Goal: Transaction & Acquisition: Download file/media

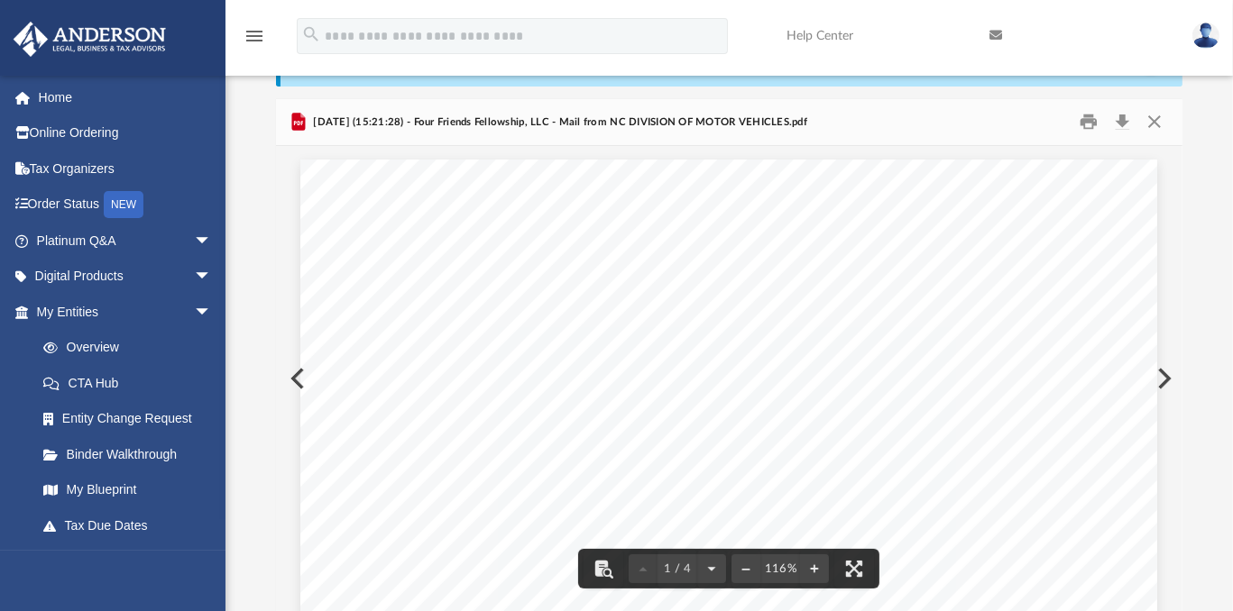
click at [1164, 380] on button "Preview" at bounding box center [1163, 379] width 40 height 51
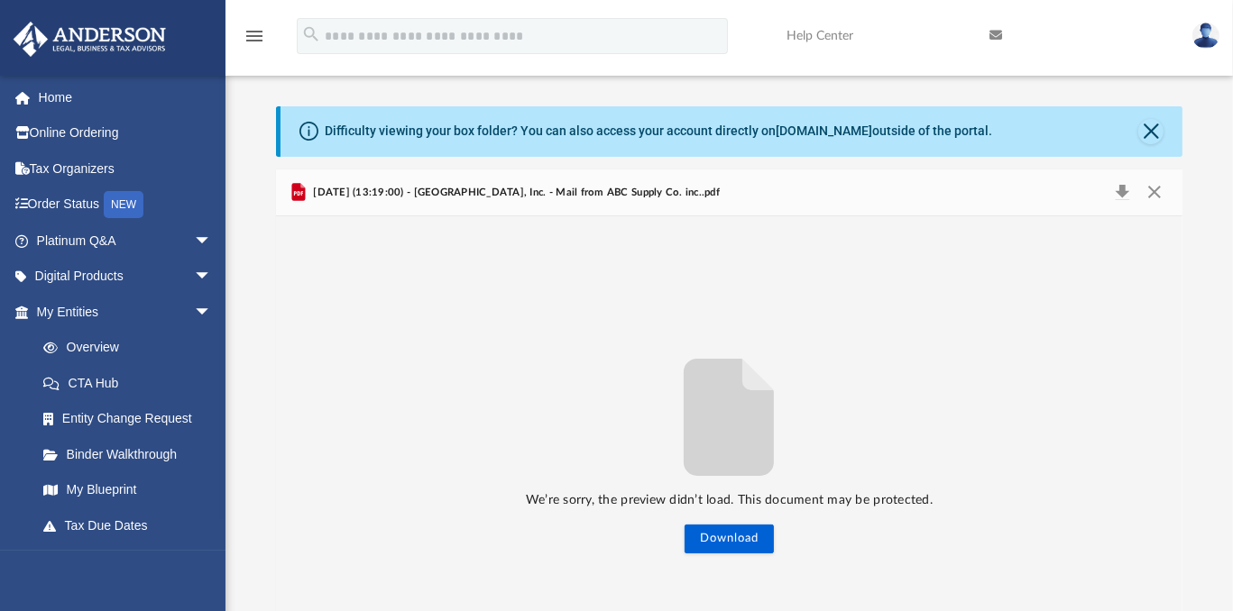
click at [1151, 38] on link at bounding box center [1077, 35] width 203 height 71
click at [1202, 33] on img at bounding box center [1205, 36] width 27 height 26
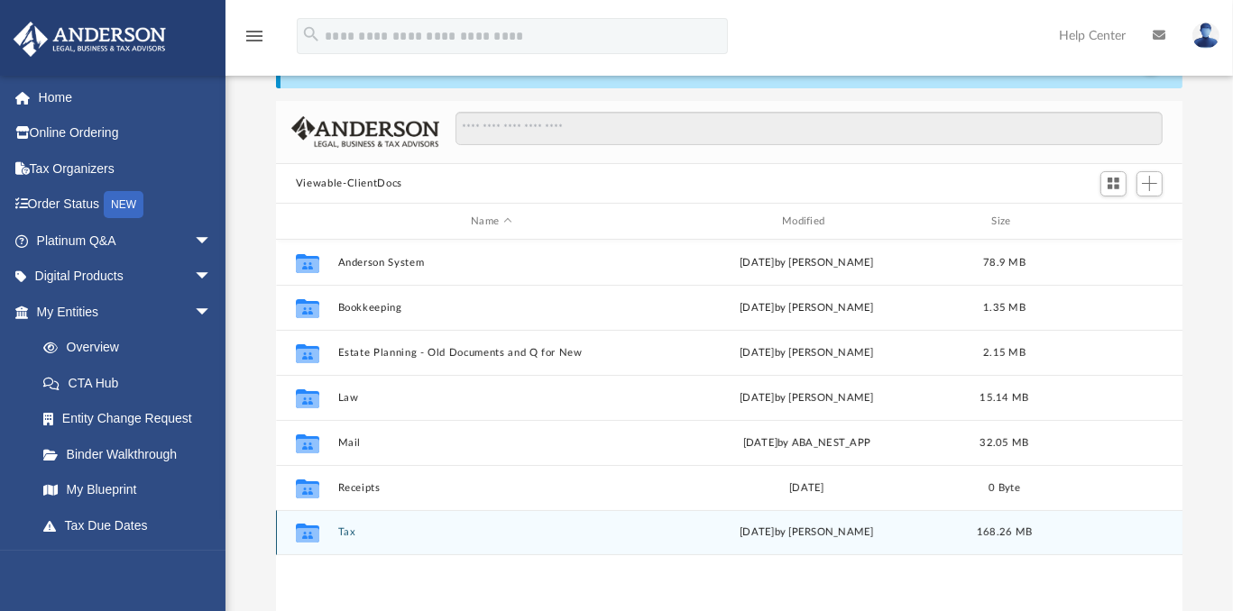
scroll to position [150, 0]
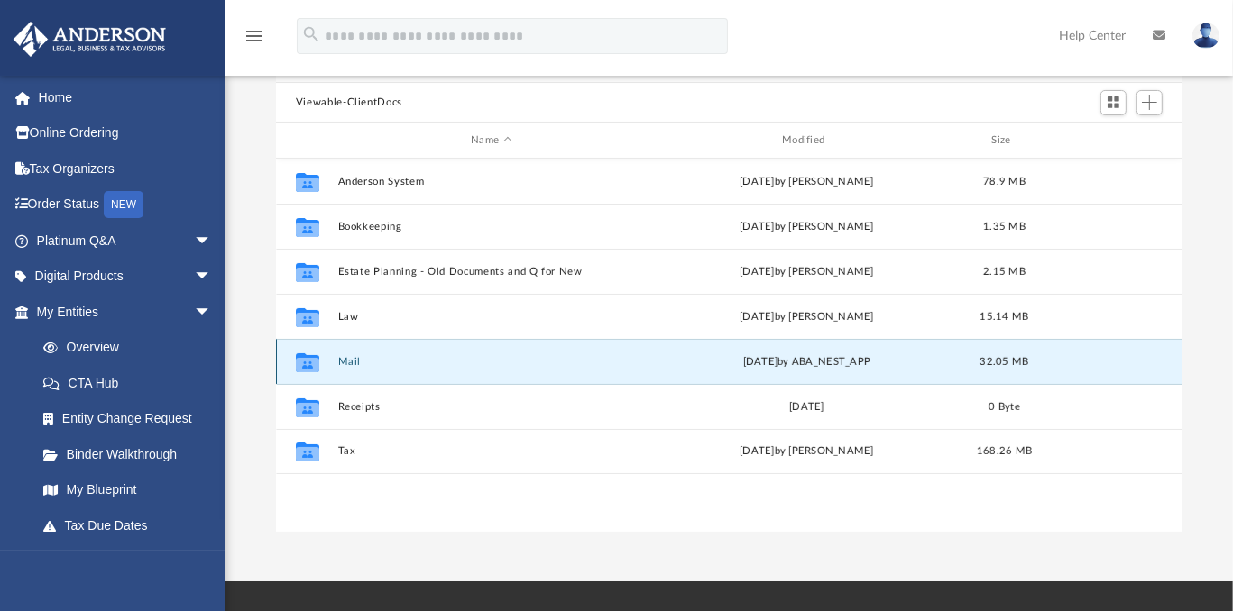
click at [347, 357] on button "Mail" at bounding box center [491, 362] width 308 height 12
click at [346, 362] on button "Mail" at bounding box center [491, 362] width 308 height 12
click at [348, 363] on button "Mail" at bounding box center [491, 362] width 308 height 12
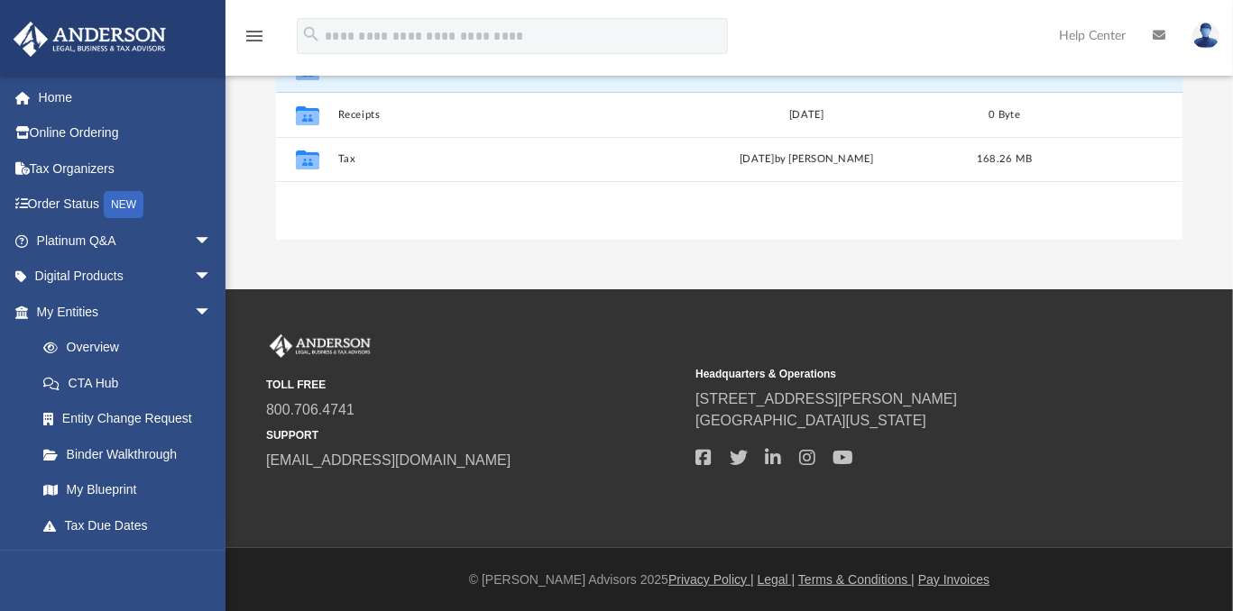
scroll to position [0, 0]
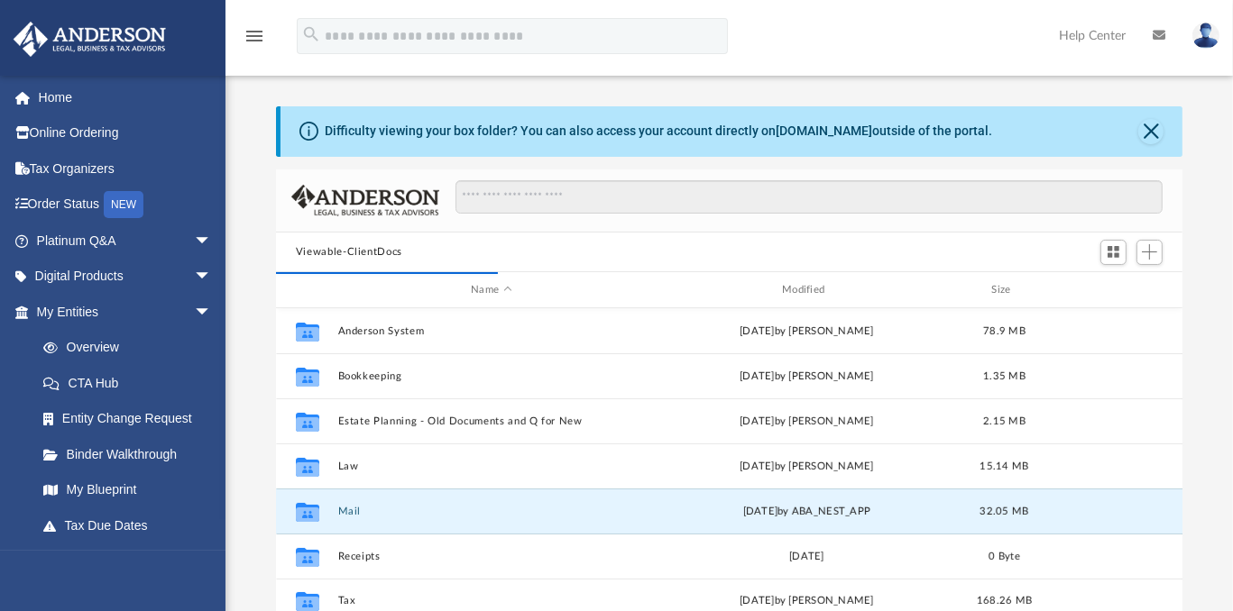
click at [1206, 28] on img at bounding box center [1205, 36] width 27 height 26
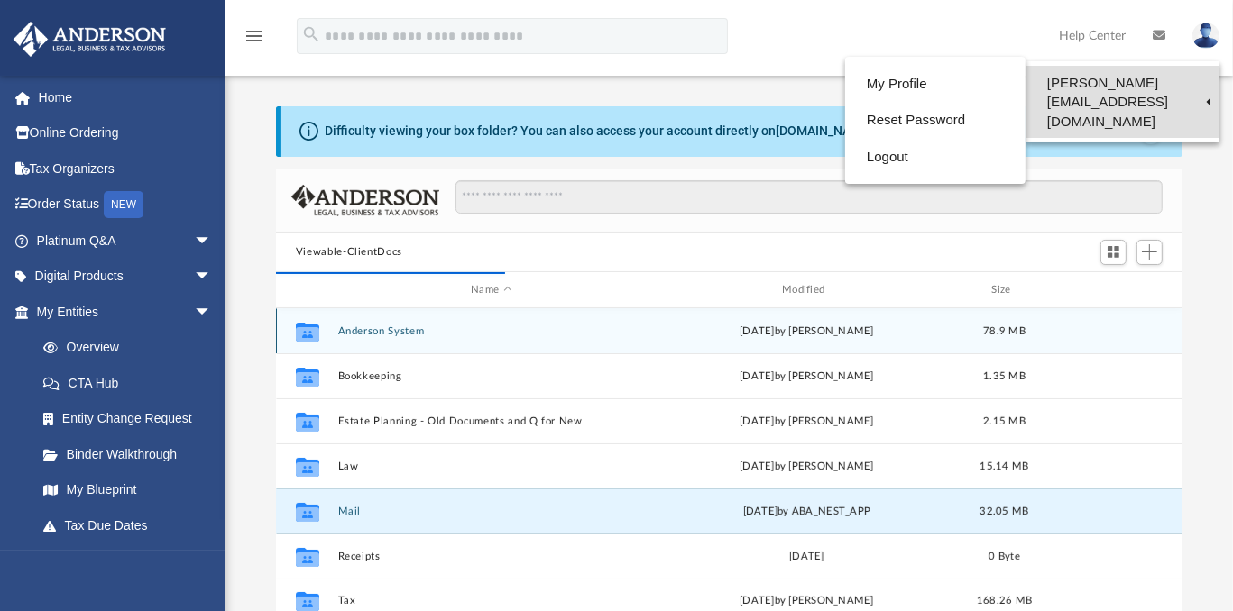
scroll to position [340, 893]
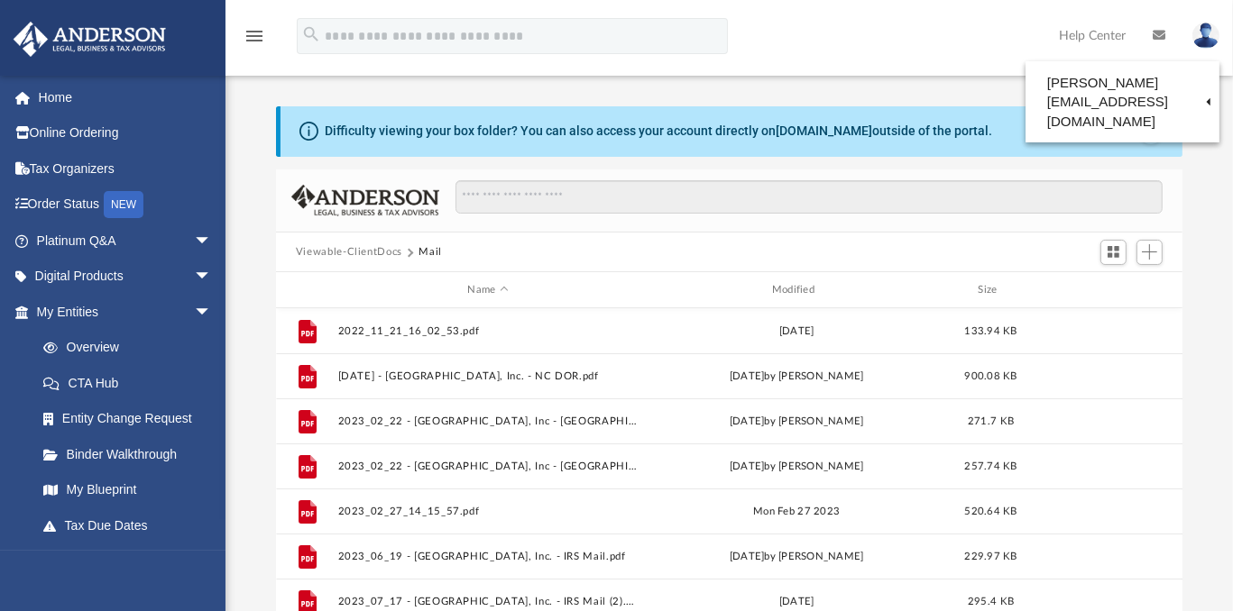
click at [723, 91] on div "Difficulty viewing your box folder? You can also access your account directly o…" at bounding box center [728, 376] width 1007 height 614
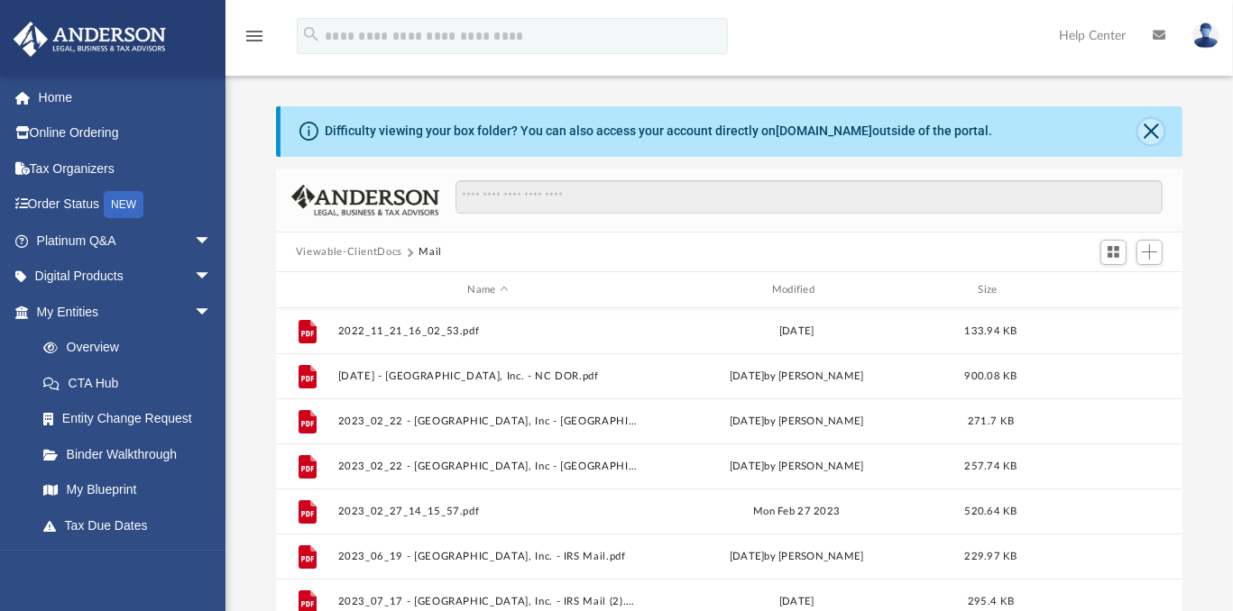
click at [1152, 131] on button "Close" at bounding box center [1150, 131] width 25 height 25
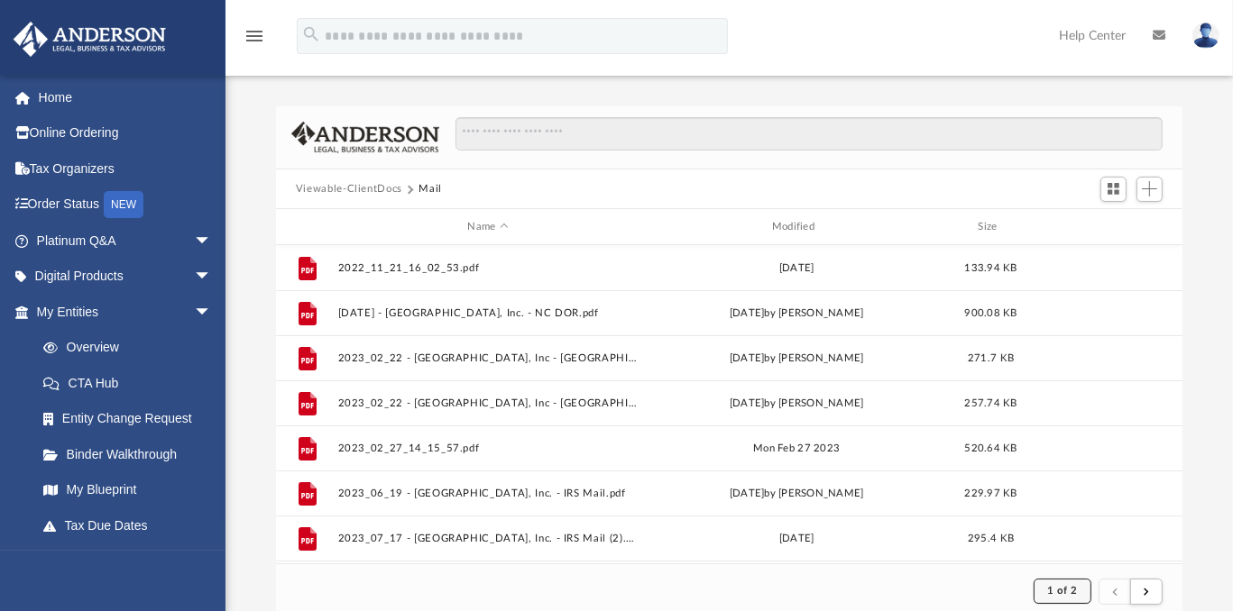
click at [1071, 598] on button "1 of 2" at bounding box center [1062, 591] width 57 height 25
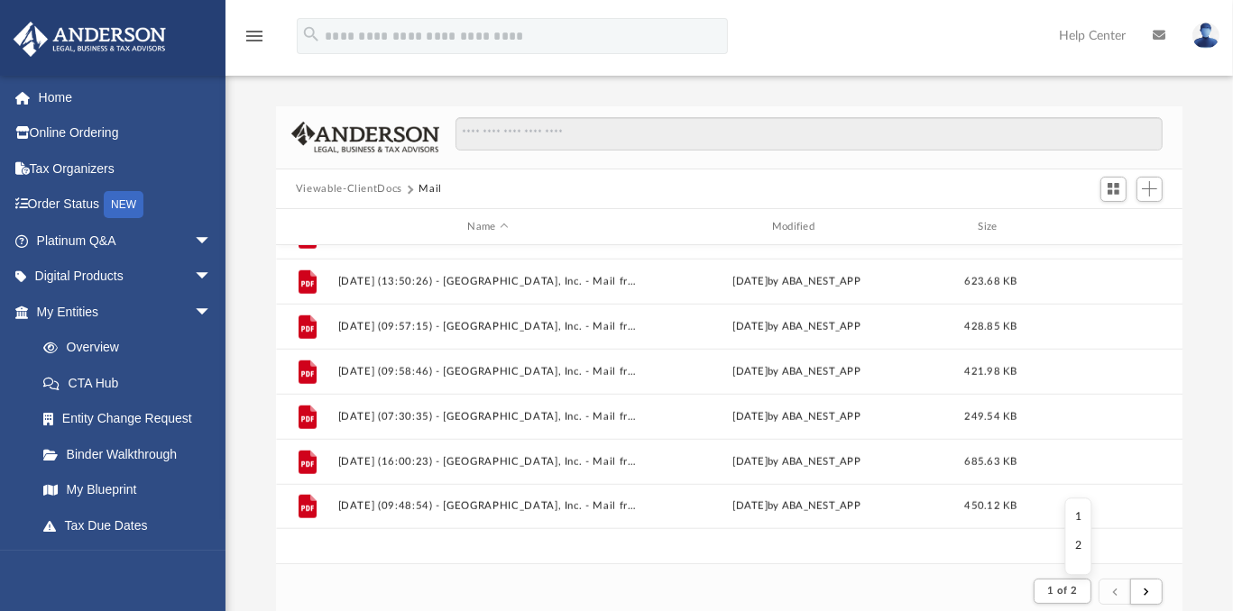
scroll to position [1936, 0]
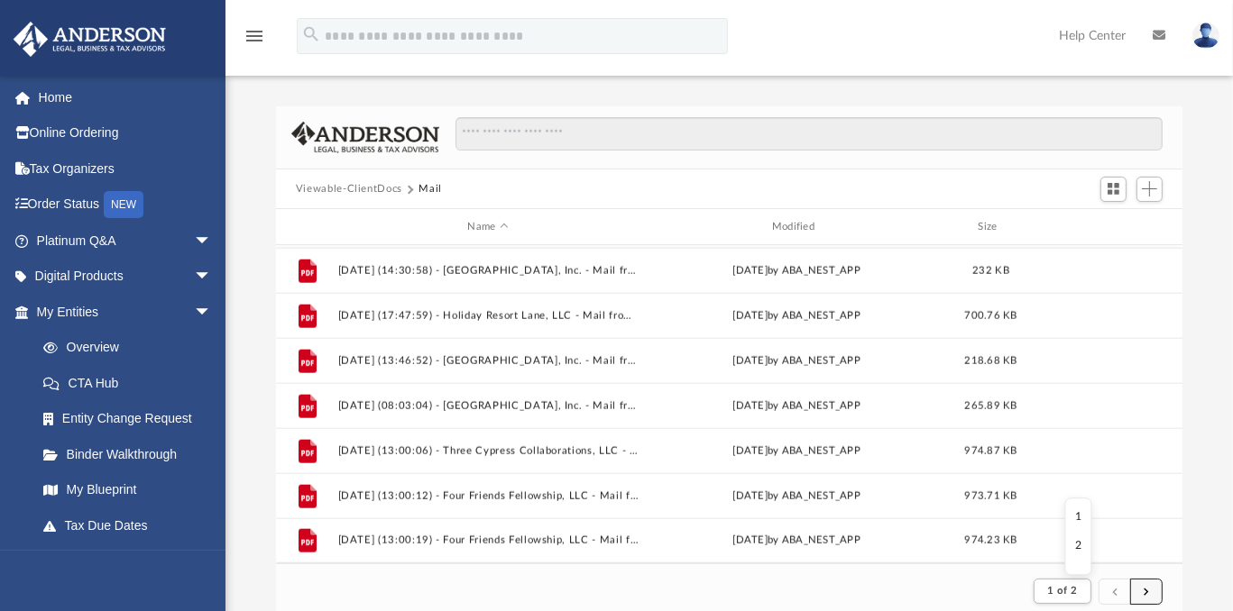
click at [1149, 591] on button "submit" at bounding box center [1146, 592] width 32 height 26
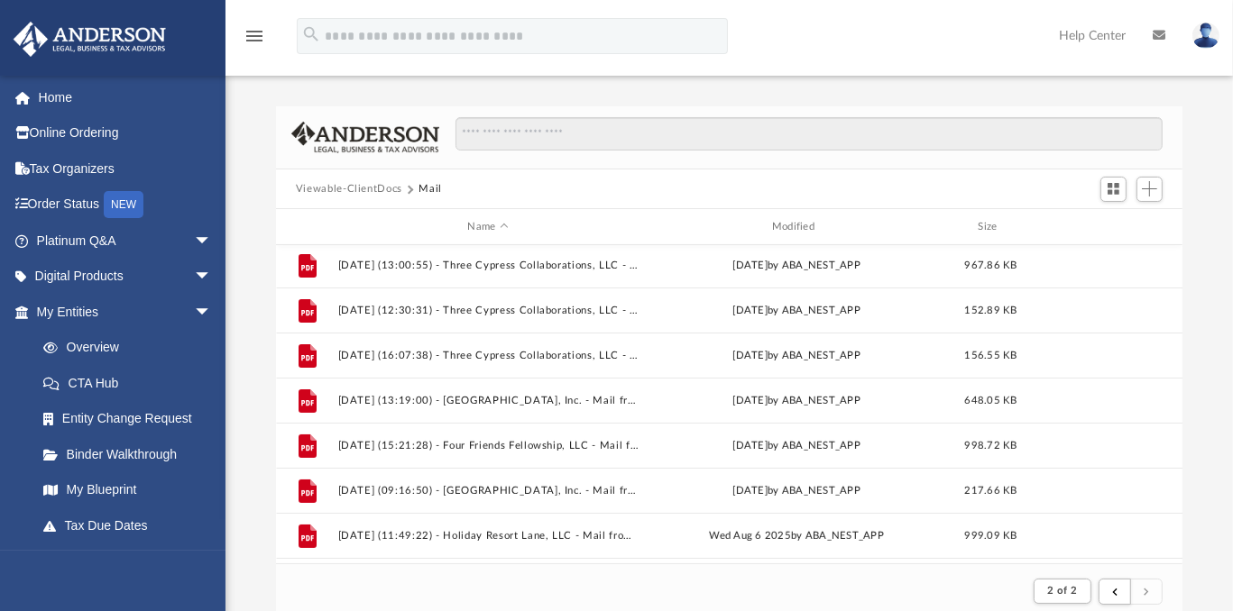
scroll to position [313, 0]
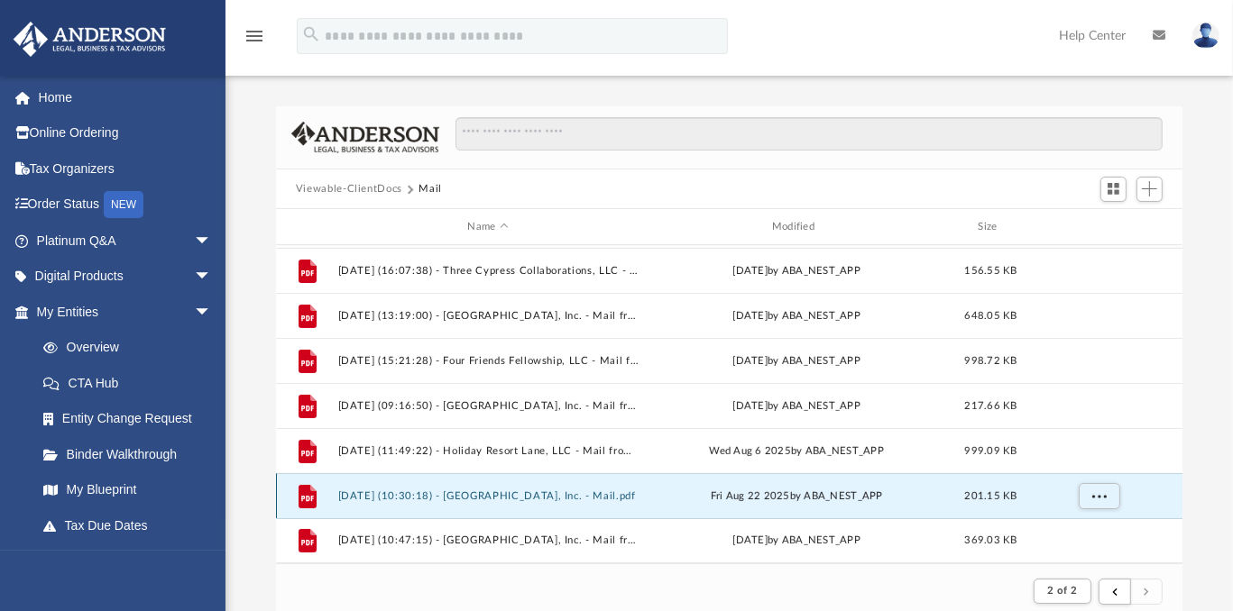
click at [584, 497] on button "[DATE] (10:30:18) - [GEOGRAPHIC_DATA], Inc. - Mail.pdf" at bounding box center [487, 497] width 300 height 12
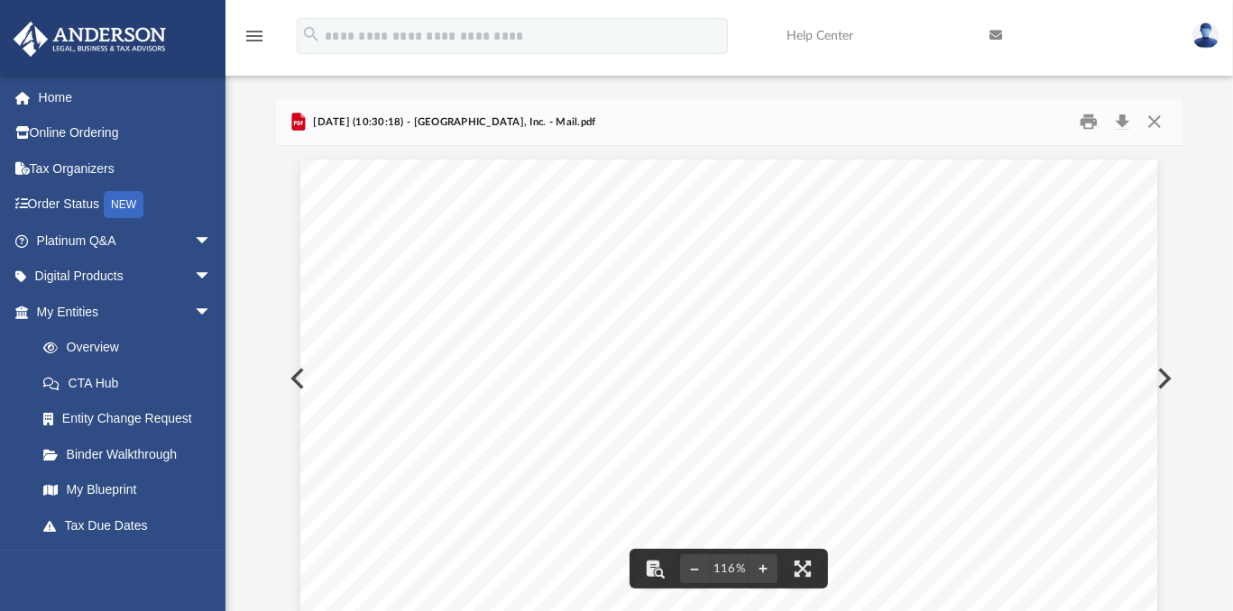
click at [292, 380] on button "Preview" at bounding box center [296, 379] width 40 height 51
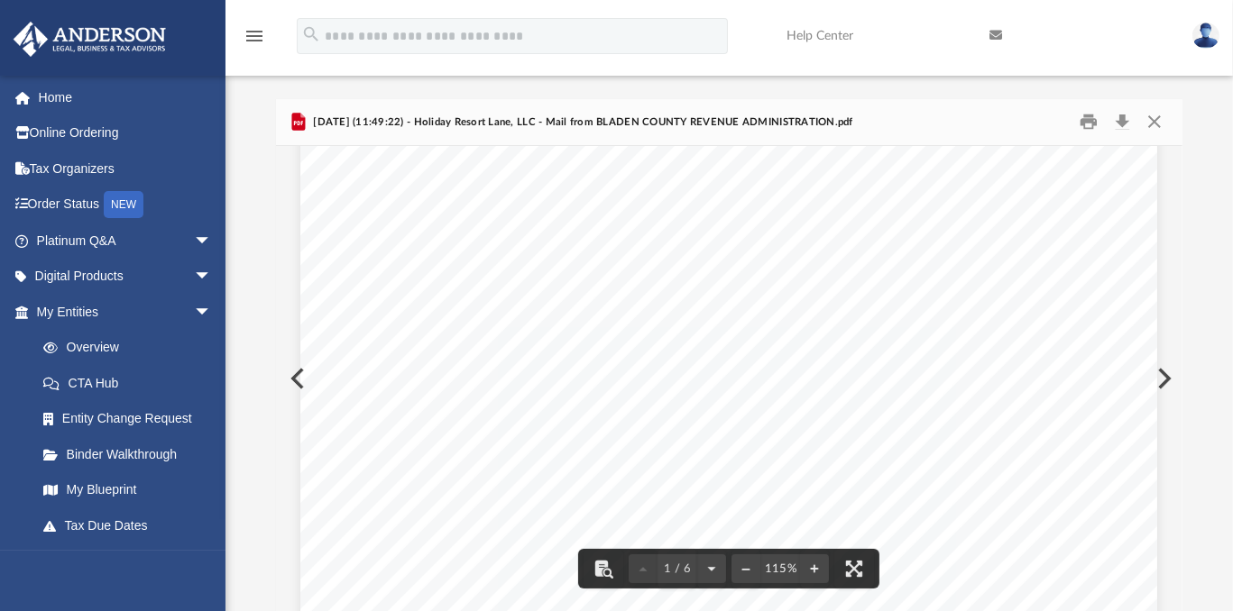
scroll to position [300, 0]
click at [300, 378] on div "Page 1" at bounding box center [728, 404] width 857 height 1091
click at [300, 379] on div "Page 1" at bounding box center [728, 404] width 857 height 1091
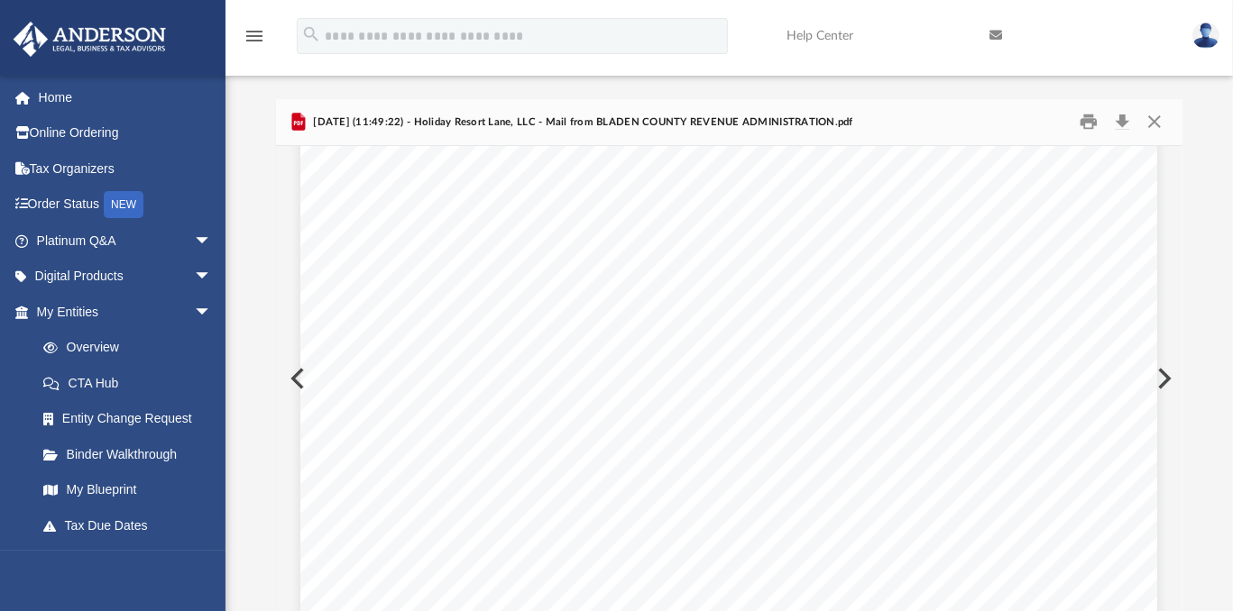
click at [290, 381] on button "Preview" at bounding box center [296, 379] width 40 height 51
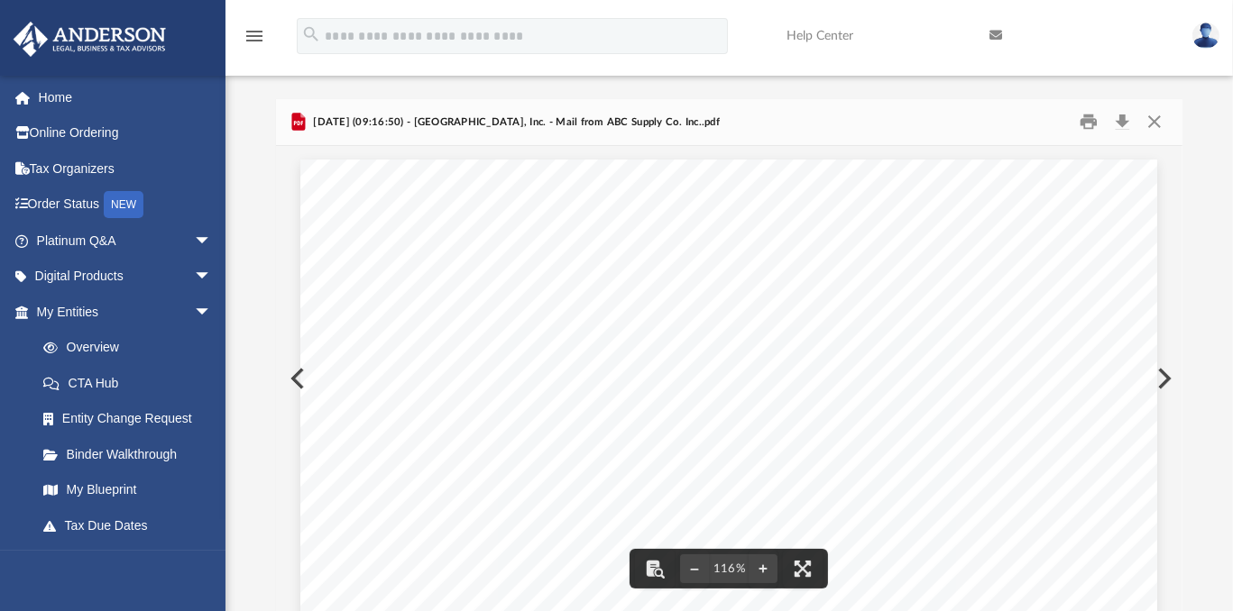
click at [289, 382] on button "Preview" at bounding box center [296, 379] width 40 height 51
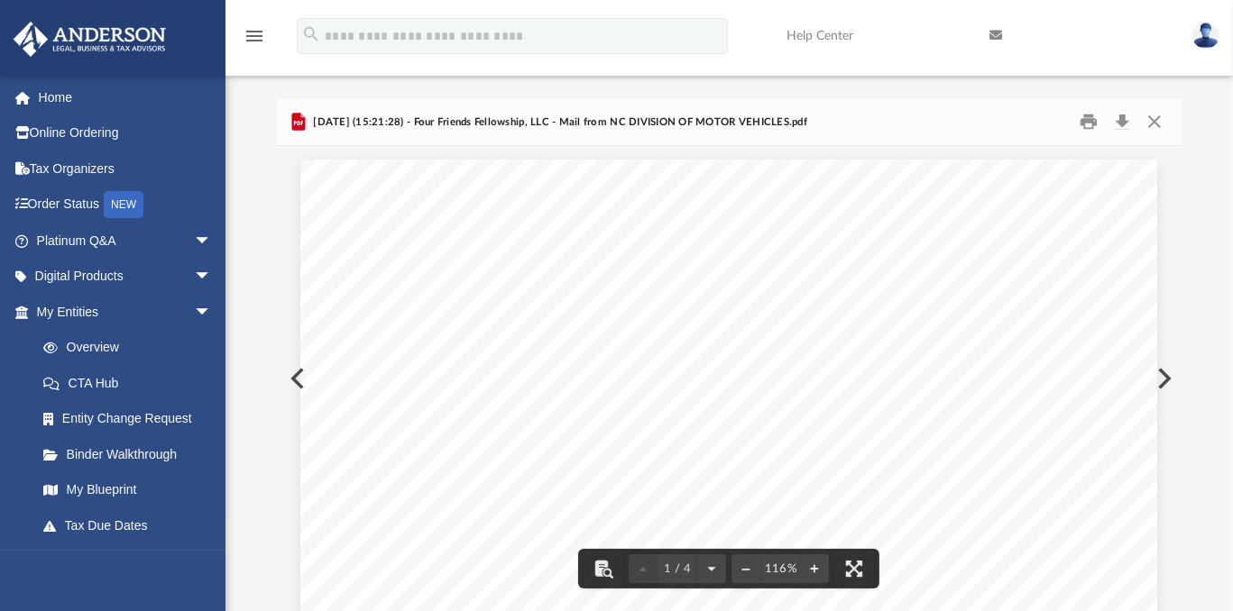
click at [290, 383] on button "Preview" at bounding box center [296, 379] width 40 height 51
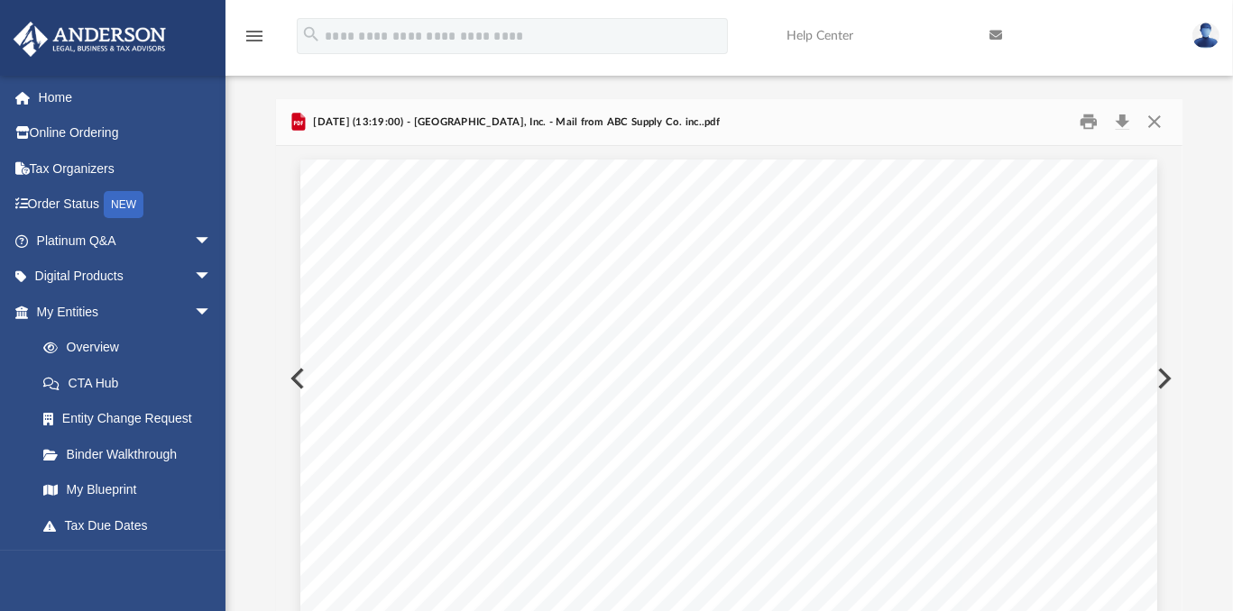
click at [292, 383] on button "Preview" at bounding box center [296, 379] width 40 height 51
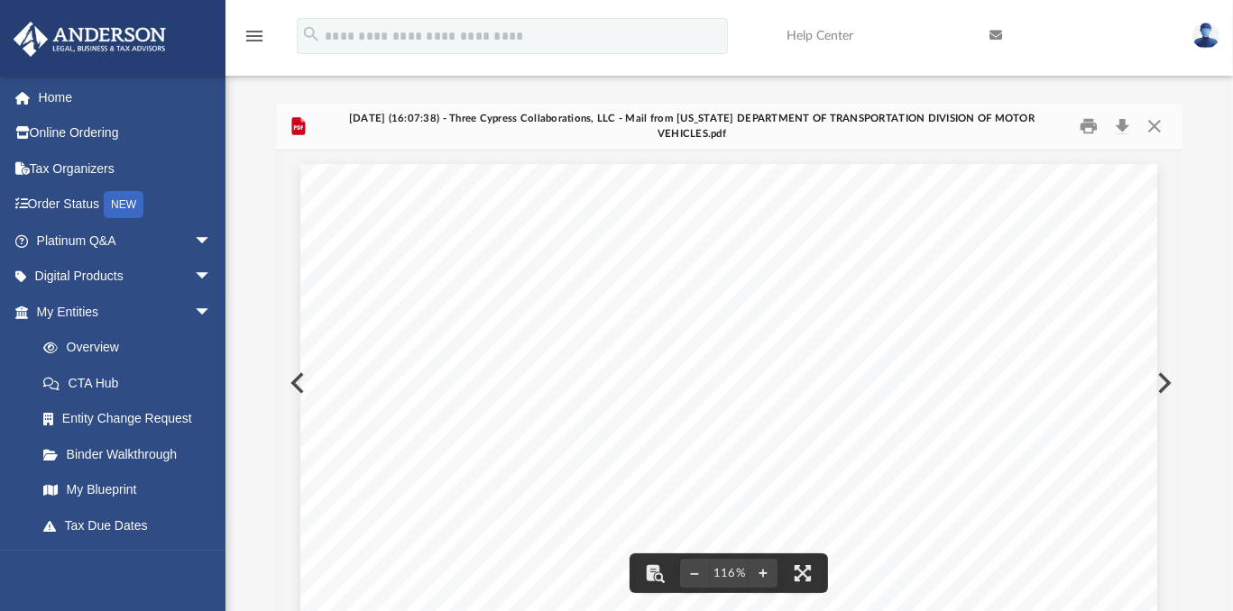
scroll to position [0, 0]
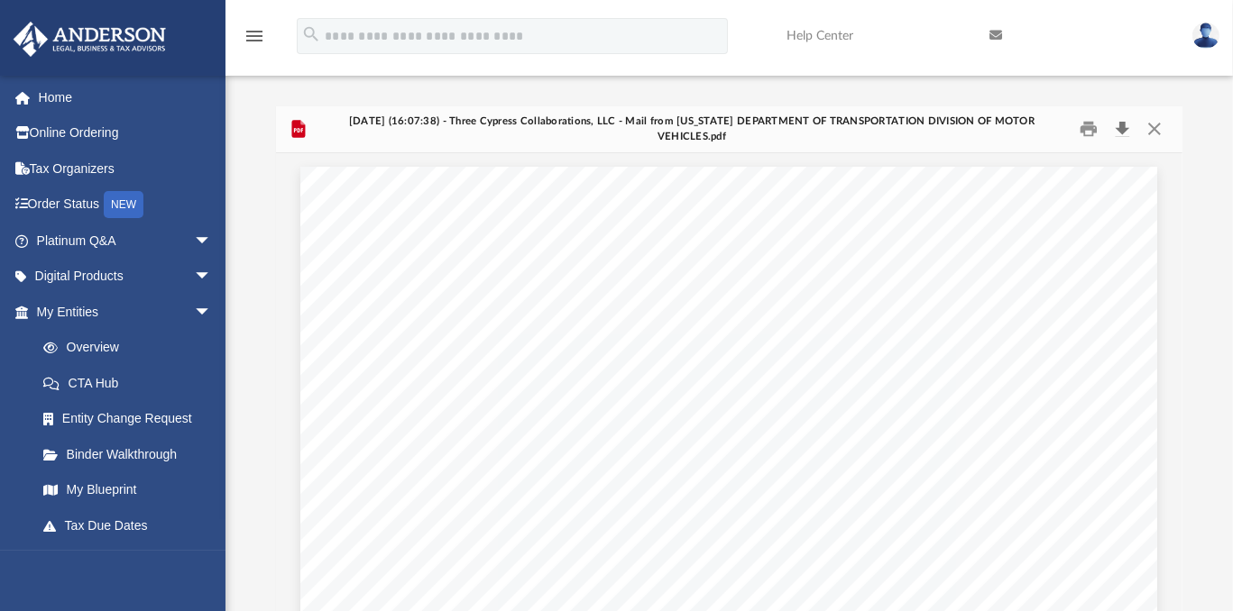
click at [1122, 127] on button "Download" at bounding box center [1122, 129] width 32 height 28
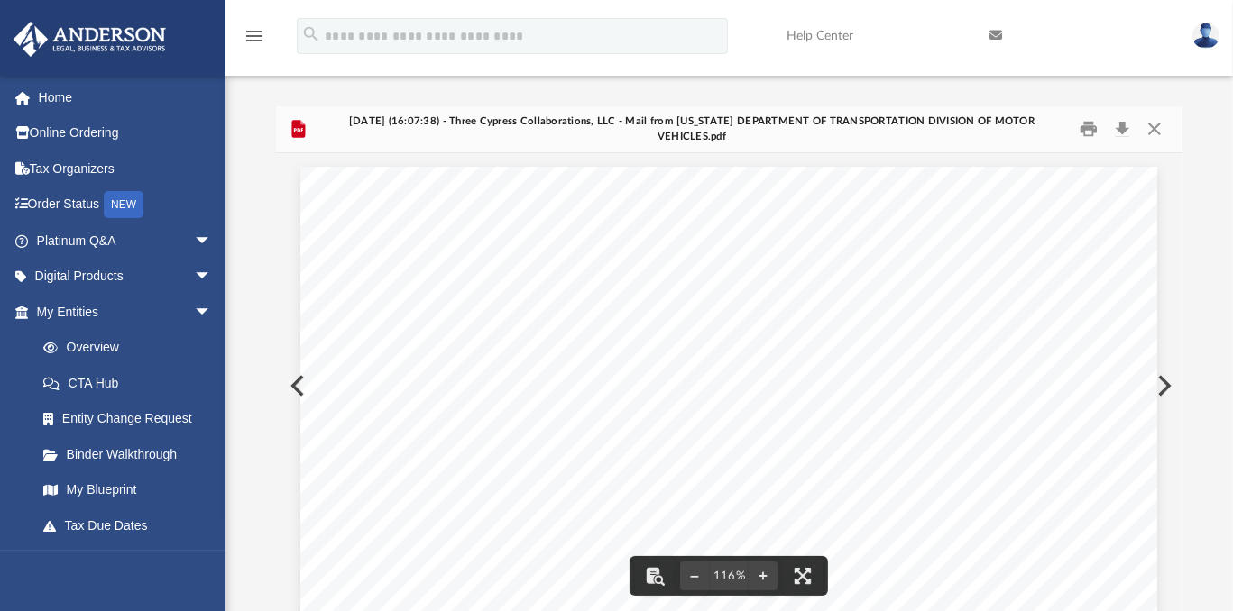
click at [290, 385] on button "Preview" at bounding box center [296, 386] width 40 height 51
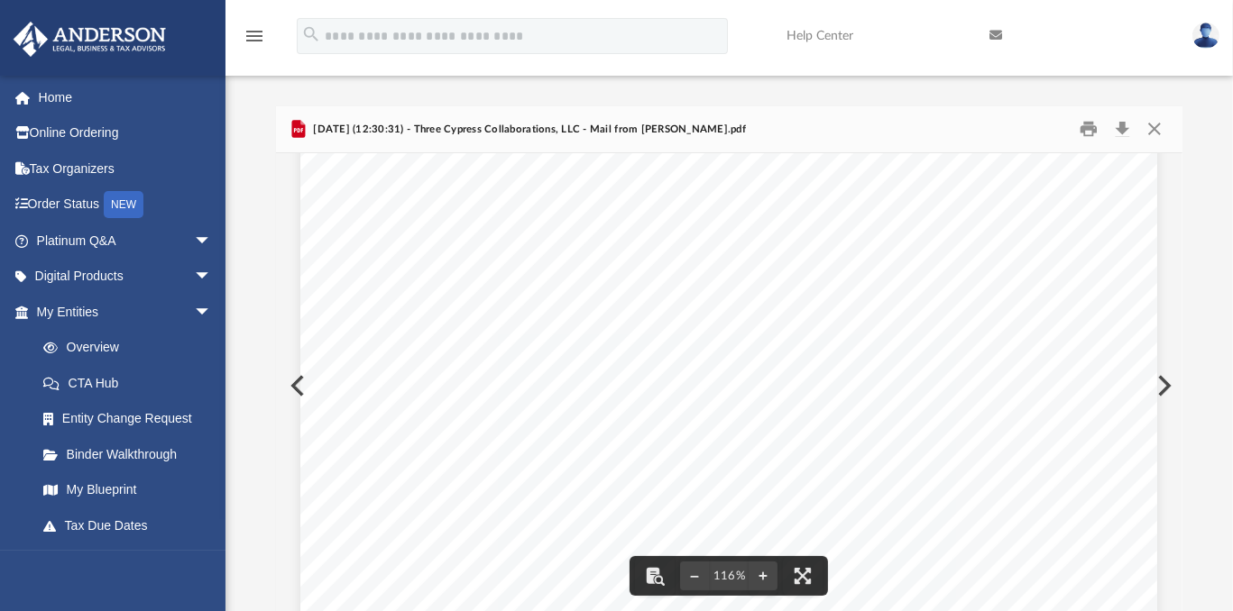
scroll to position [150, 0]
click at [1126, 130] on button "Download" at bounding box center [1122, 129] width 32 height 28
click at [291, 383] on button "Preview" at bounding box center [296, 386] width 40 height 51
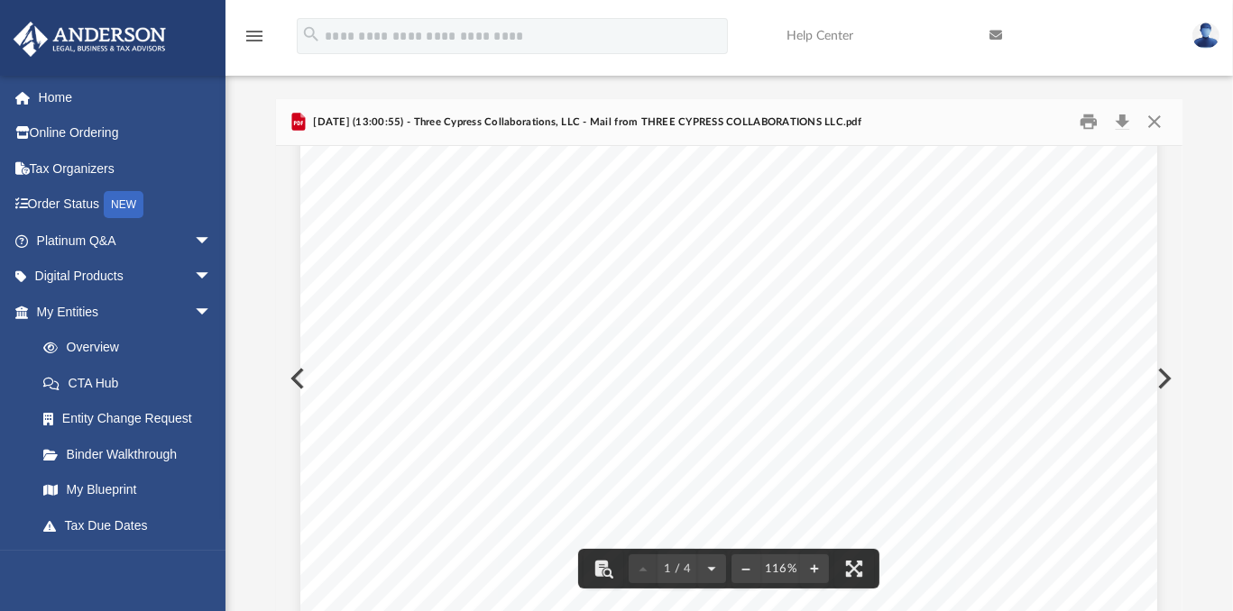
scroll to position [0, 0]
click at [281, 377] on button "Preview" at bounding box center [296, 379] width 40 height 51
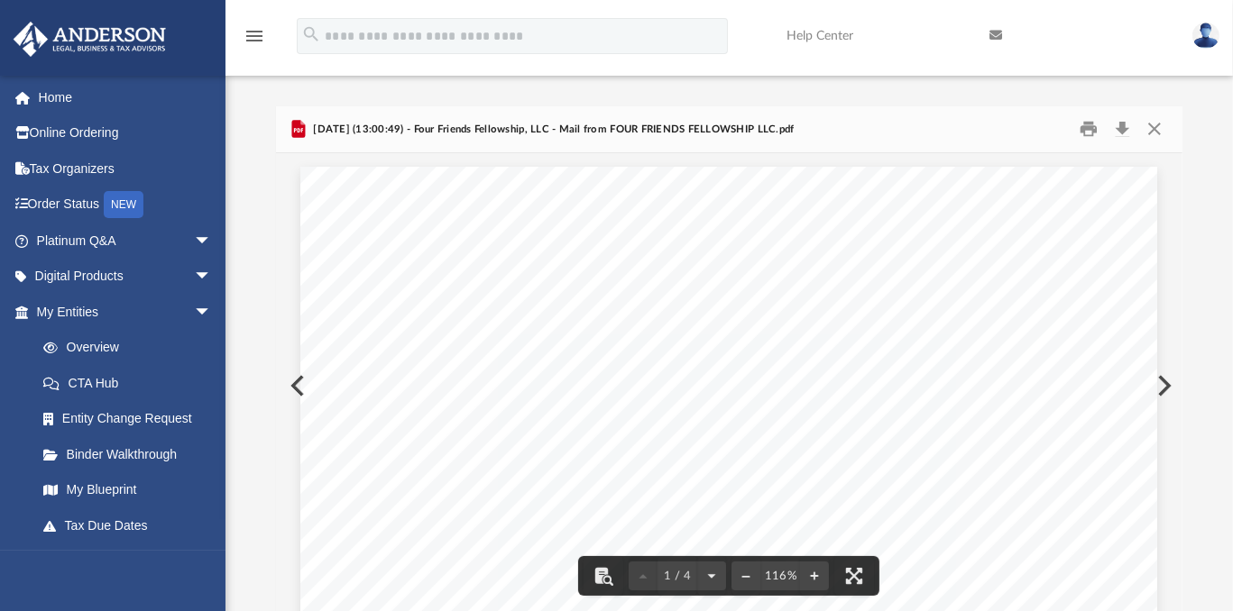
click at [287, 389] on button "Preview" at bounding box center [296, 386] width 40 height 51
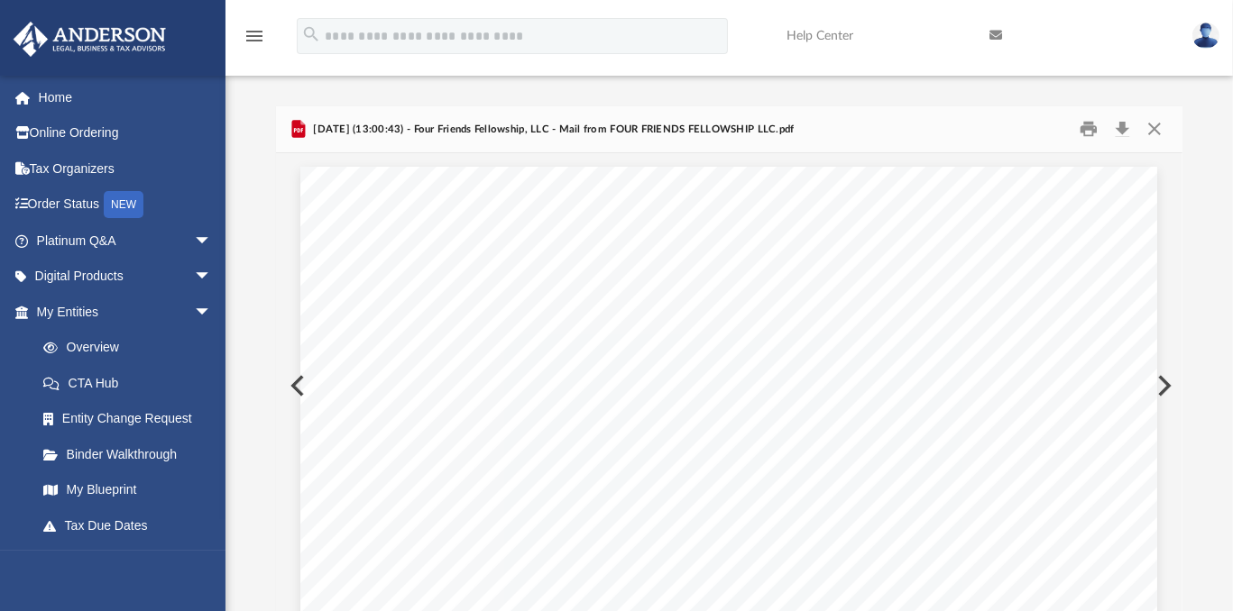
scroll to position [7, 0]
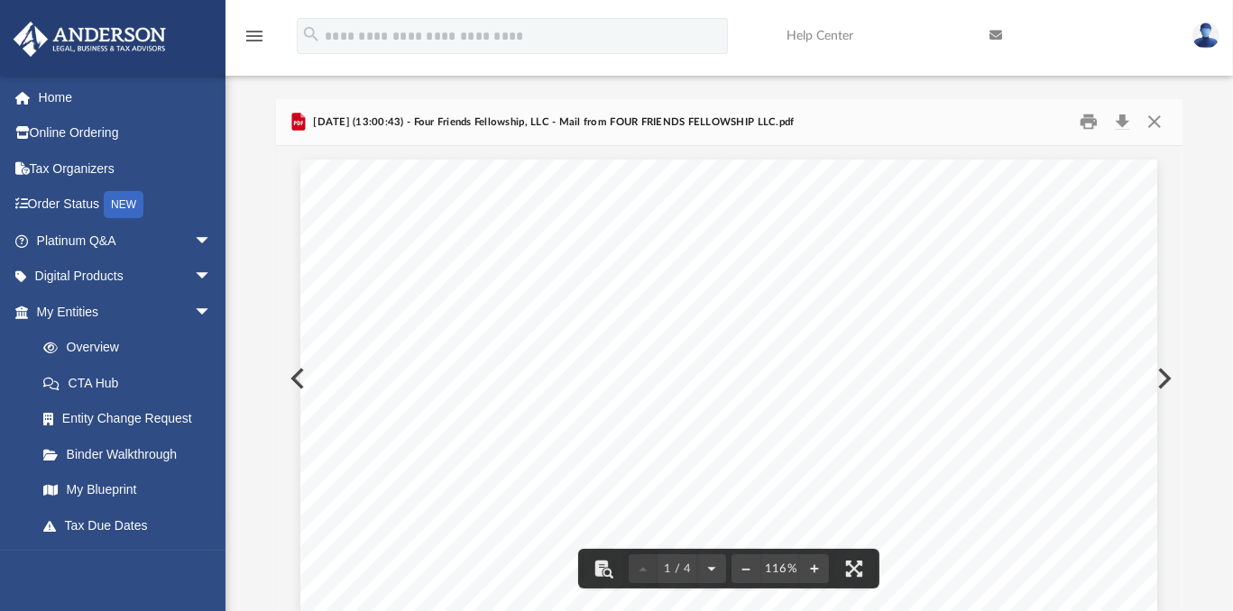
click at [292, 376] on button "Preview" at bounding box center [296, 379] width 40 height 51
click at [289, 382] on button "Preview" at bounding box center [296, 379] width 40 height 51
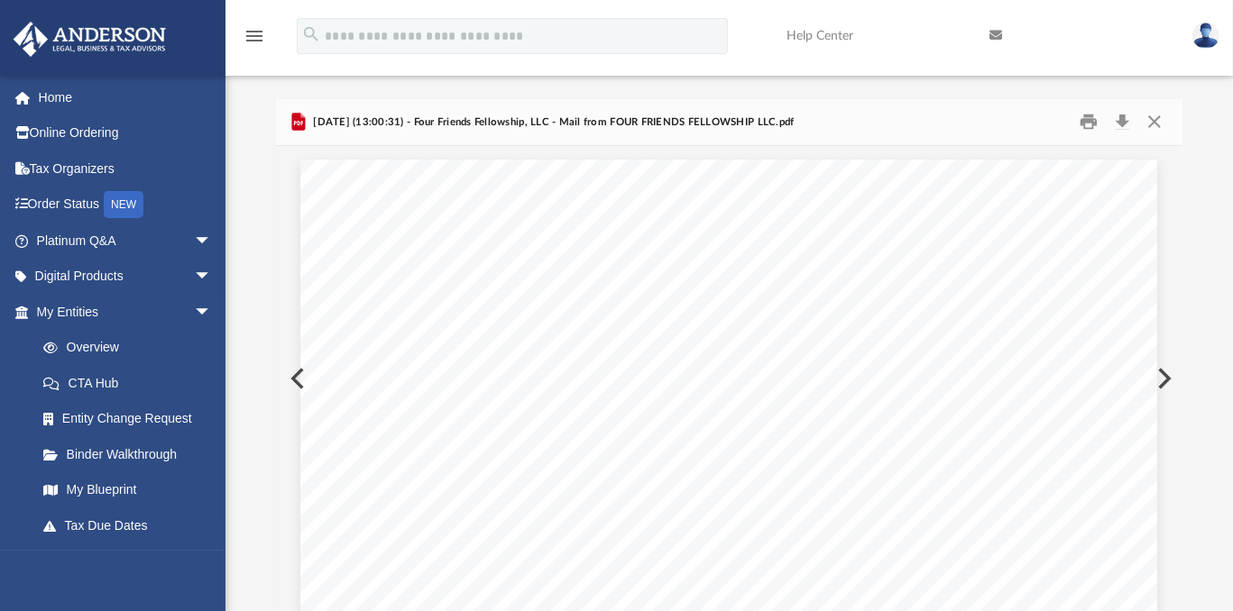
click at [290, 383] on button "Preview" at bounding box center [296, 379] width 40 height 51
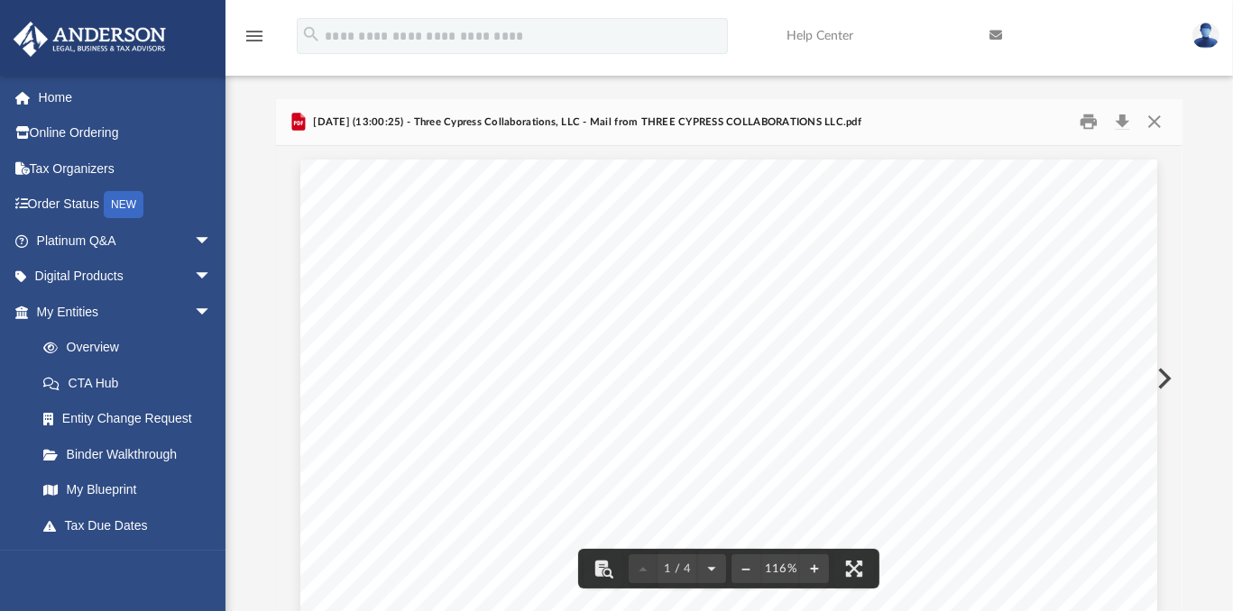
click at [239, 255] on div "Difficulty viewing your box folder? You can also access your account directly o…" at bounding box center [728, 355] width 1007 height 513
click at [250, 373] on div "Difficulty viewing your box folder? You can also access your account directly o…" at bounding box center [728, 355] width 1007 height 513
click at [251, 350] on div "Difficulty viewing your box folder? You can also access your account directly o…" at bounding box center [728, 355] width 1007 height 513
click at [255, 367] on div "Difficulty viewing your box folder? You can also access your account directly o…" at bounding box center [728, 355] width 1007 height 513
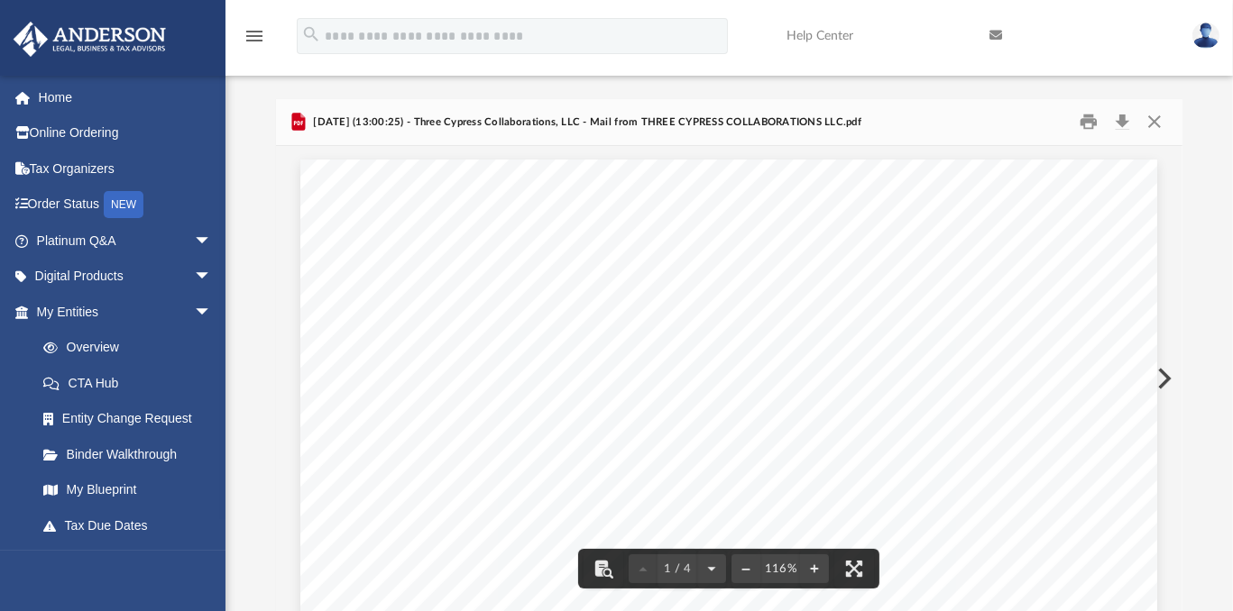
click at [241, 230] on div "Difficulty viewing your box folder? You can also access your account directly o…" at bounding box center [728, 355] width 1007 height 513
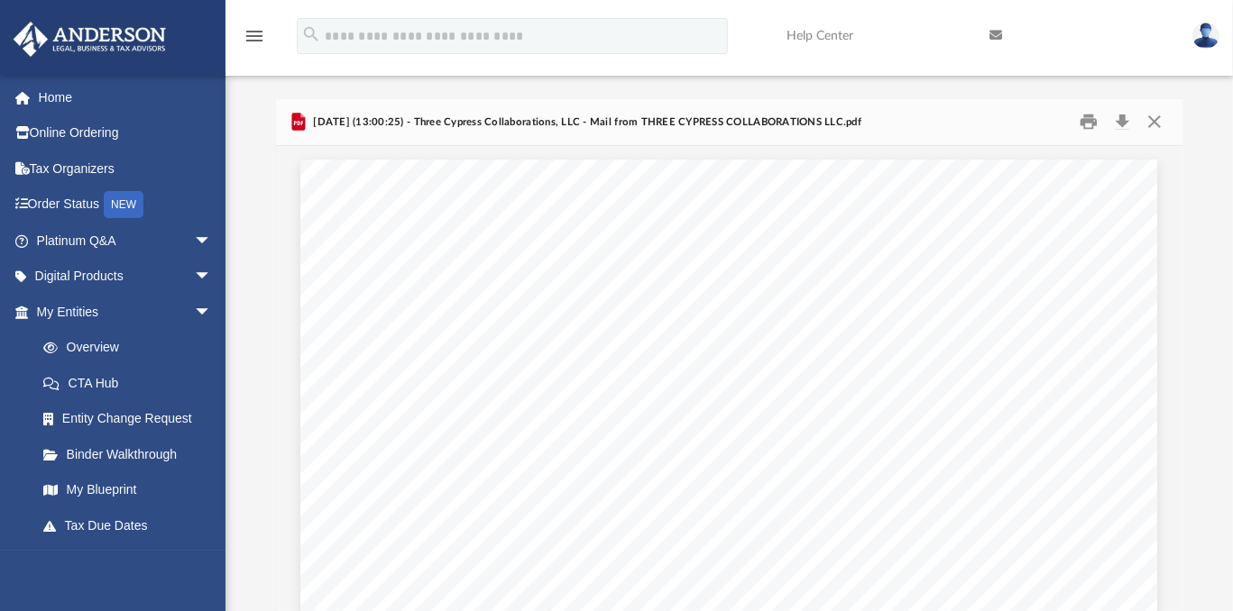
drag, startPoint x: 311, startPoint y: 183, endPoint x: 284, endPoint y: 246, distance: 68.7
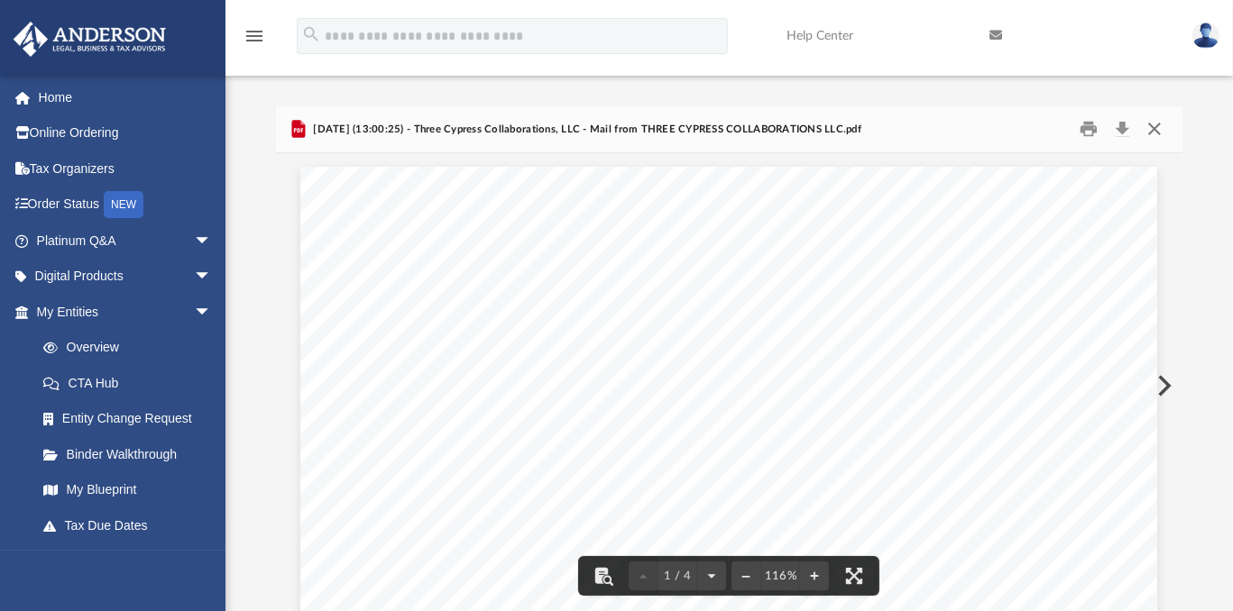
click at [1154, 130] on button "Close" at bounding box center [1154, 129] width 32 height 28
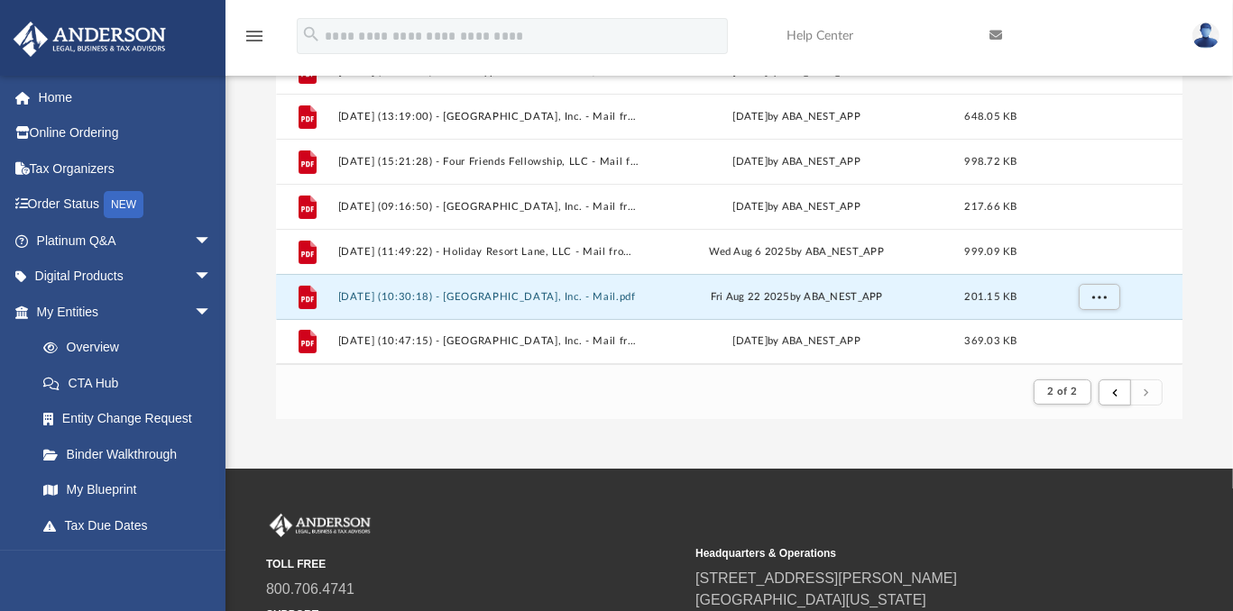
scroll to position [300, 0]
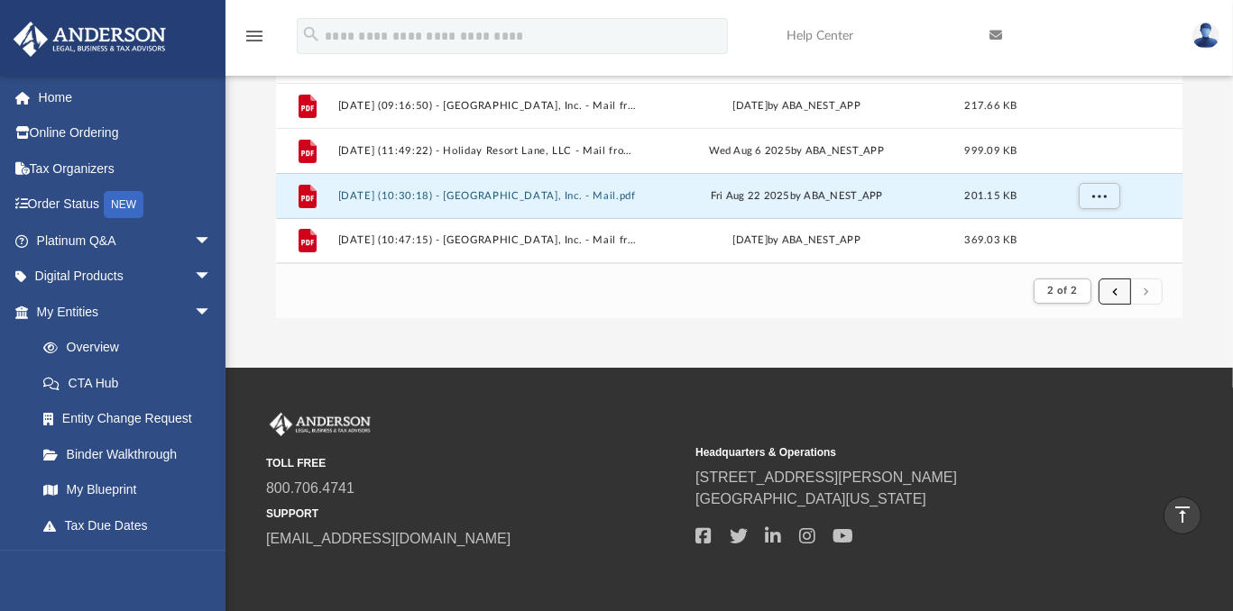
click at [1115, 297] on button "submit" at bounding box center [1115, 292] width 32 height 26
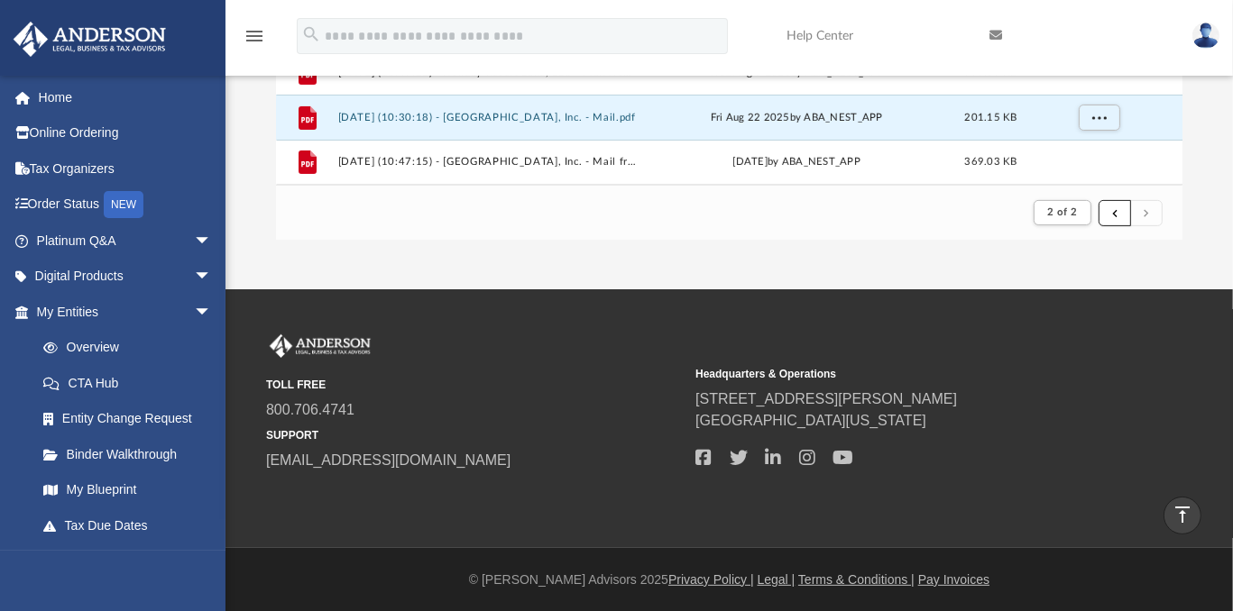
scroll to position [228, 0]
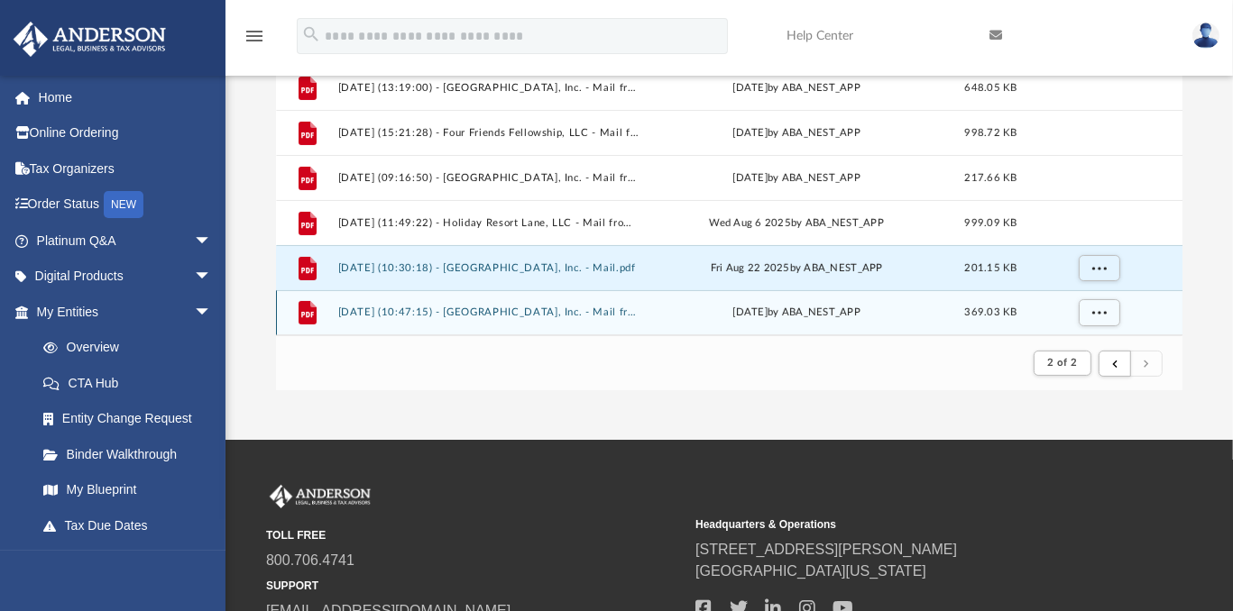
click at [372, 311] on button "[DATE] (10:47:15) - [GEOGRAPHIC_DATA], Inc. - Mail from IRS.pdf" at bounding box center [487, 314] width 300 height 12
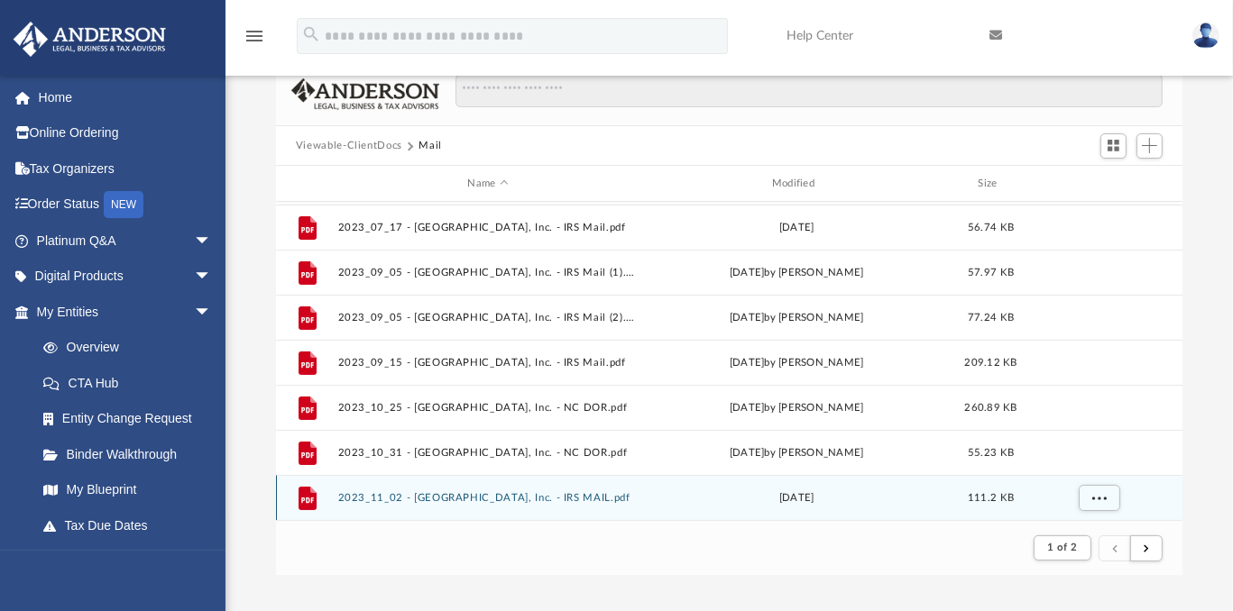
scroll to position [0, 0]
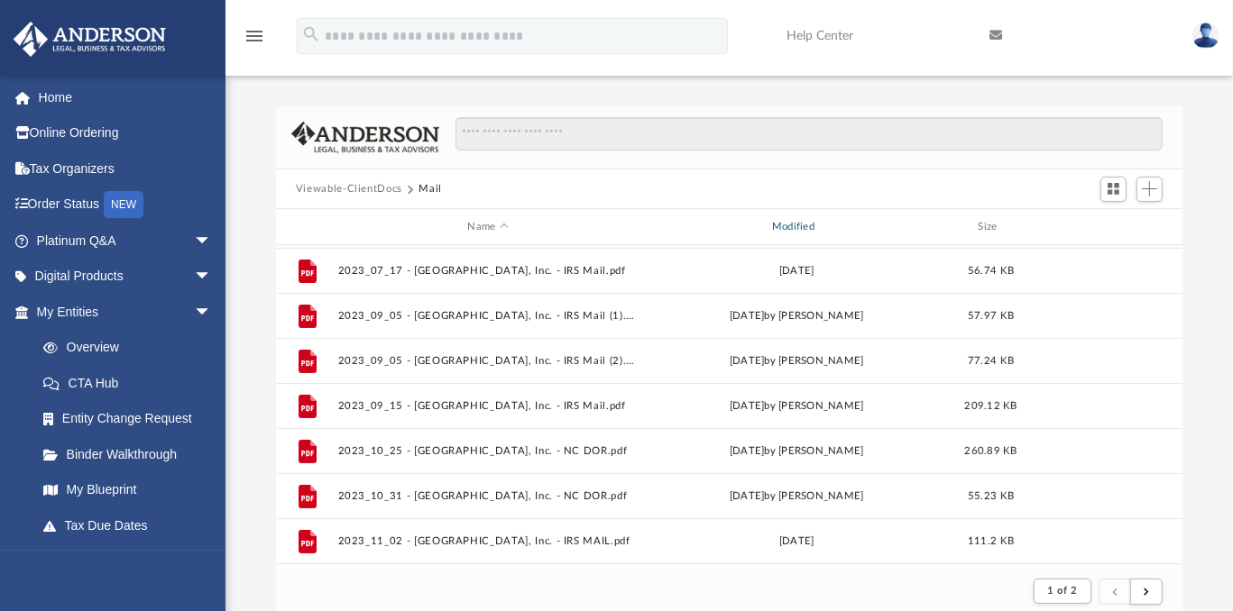
click at [794, 220] on div "Modified" at bounding box center [796, 227] width 301 height 16
click at [795, 228] on div "Modified" at bounding box center [796, 227] width 301 height 16
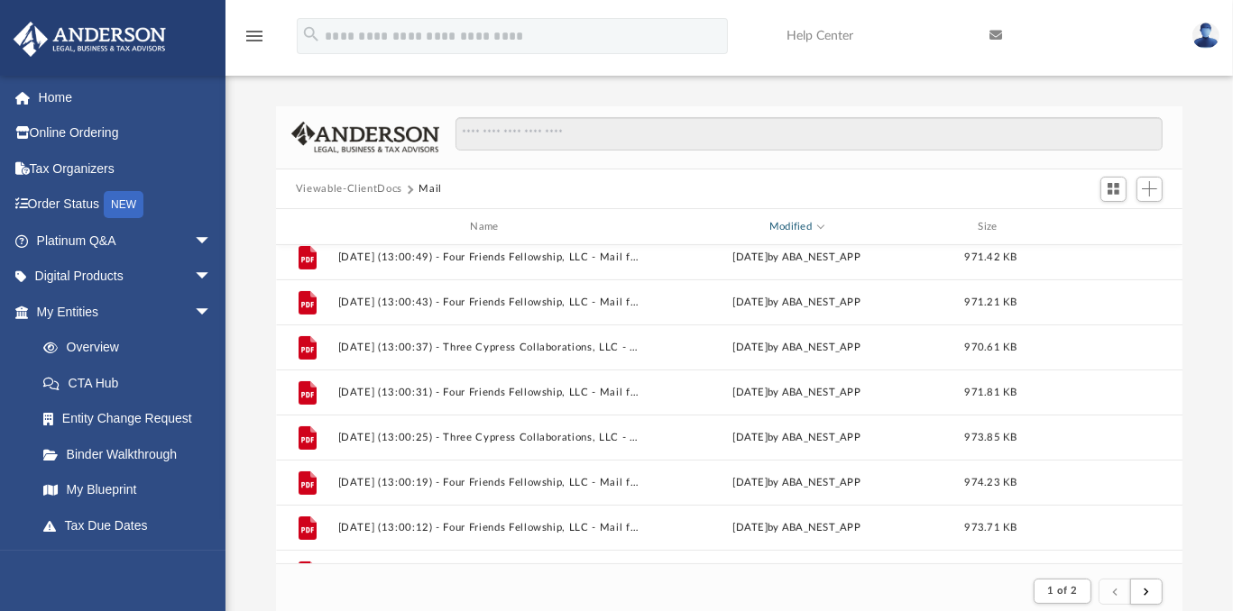
scroll to position [451, 0]
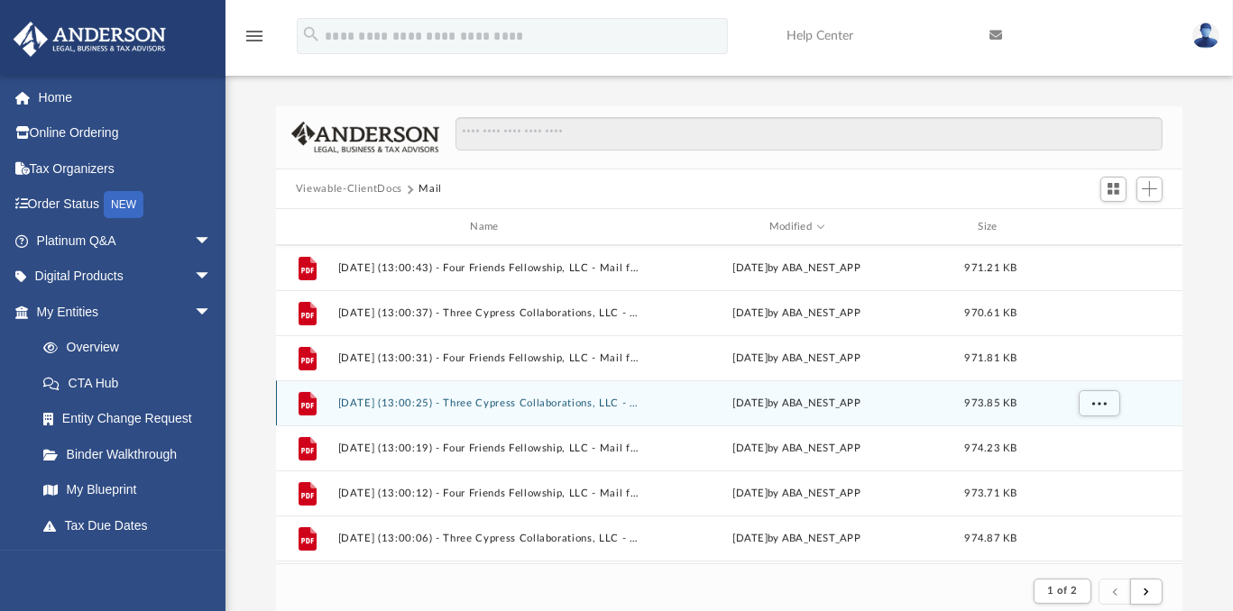
click at [348, 400] on button "[DATE] (13:00:25) - Three Cypress Collaborations, LLC - Mail from THREE CYPRESS…" at bounding box center [487, 404] width 300 height 12
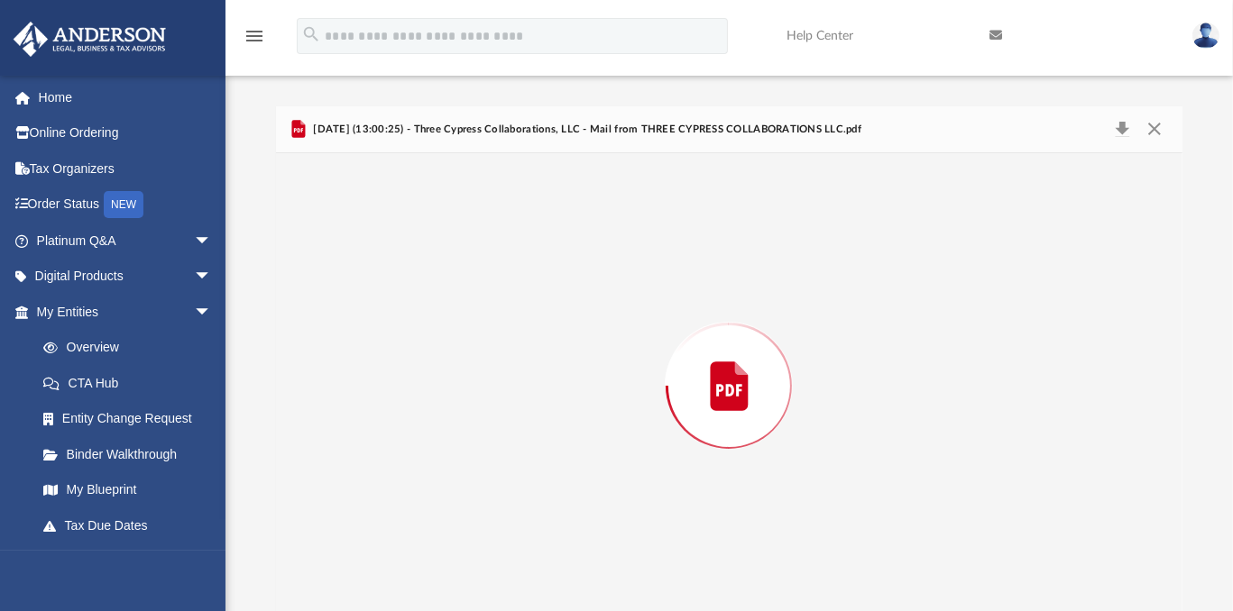
scroll to position [7, 0]
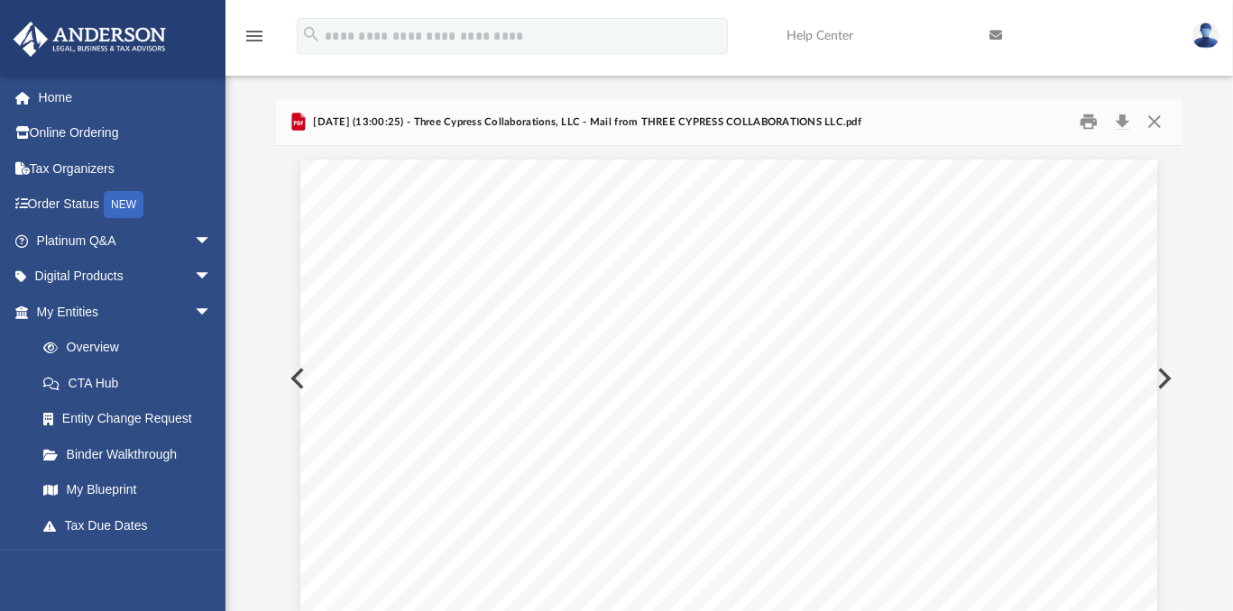
click at [1163, 382] on button "Preview" at bounding box center [1163, 379] width 40 height 51
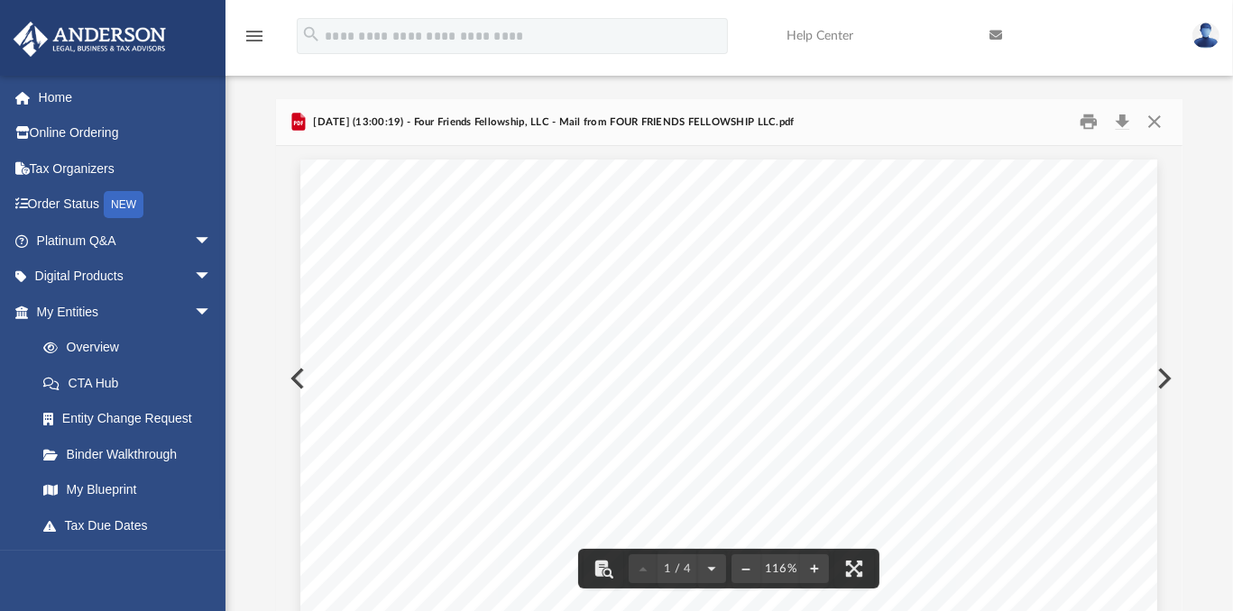
click at [1162, 379] on button "Preview" at bounding box center [1163, 379] width 40 height 51
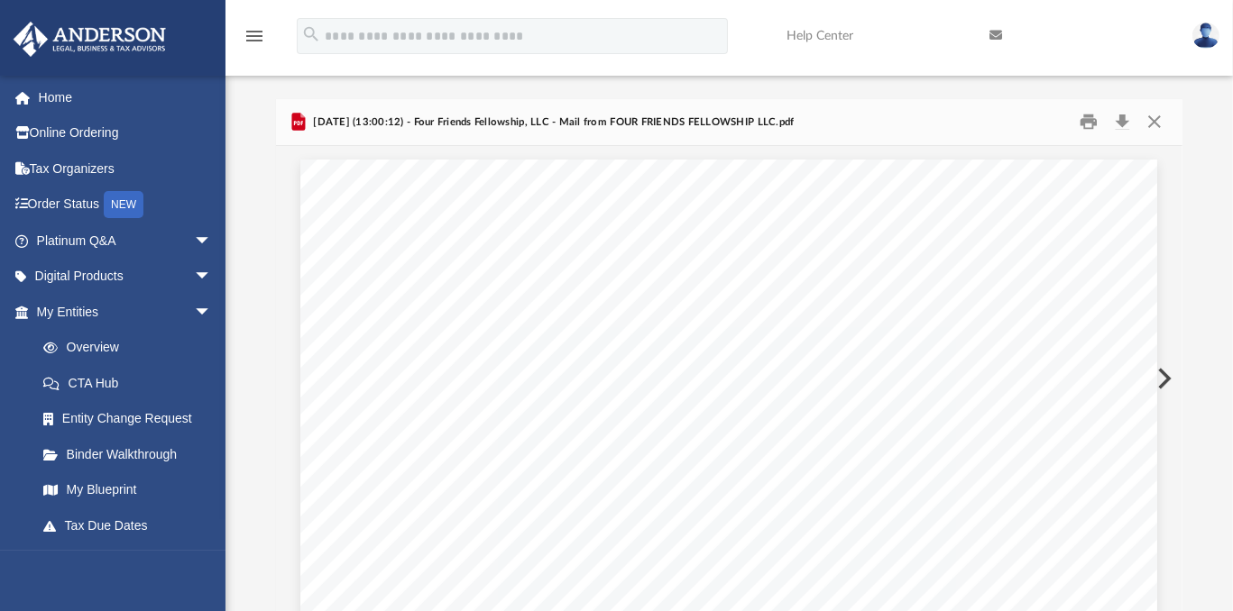
click at [1168, 376] on button "Preview" at bounding box center [1163, 379] width 40 height 51
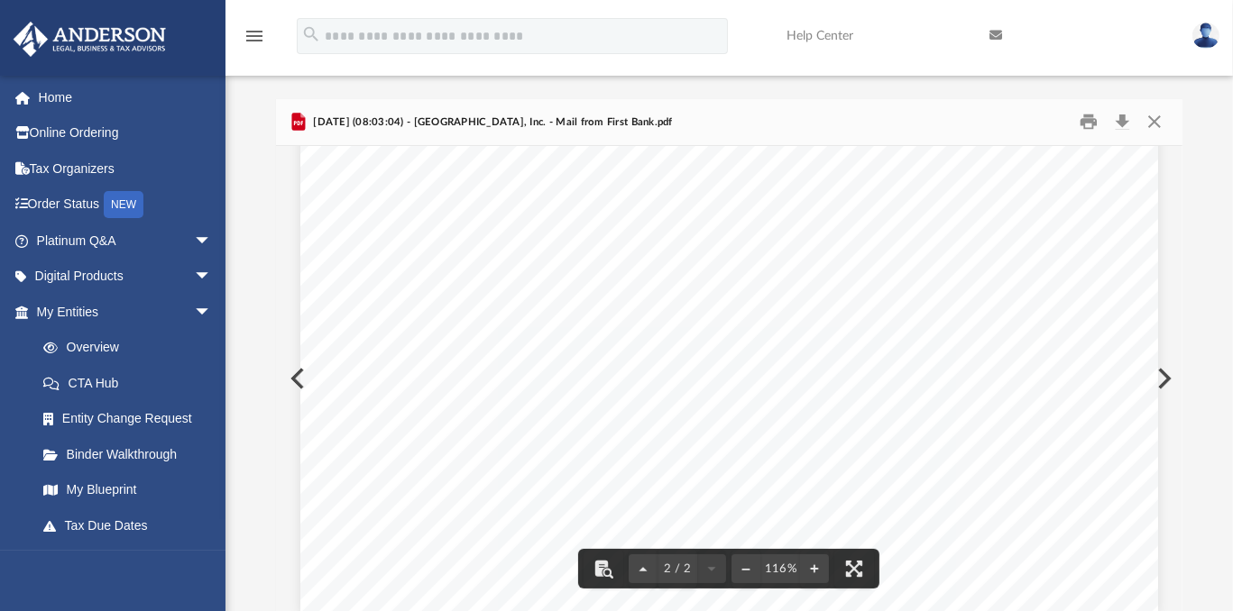
scroll to position [1786, 0]
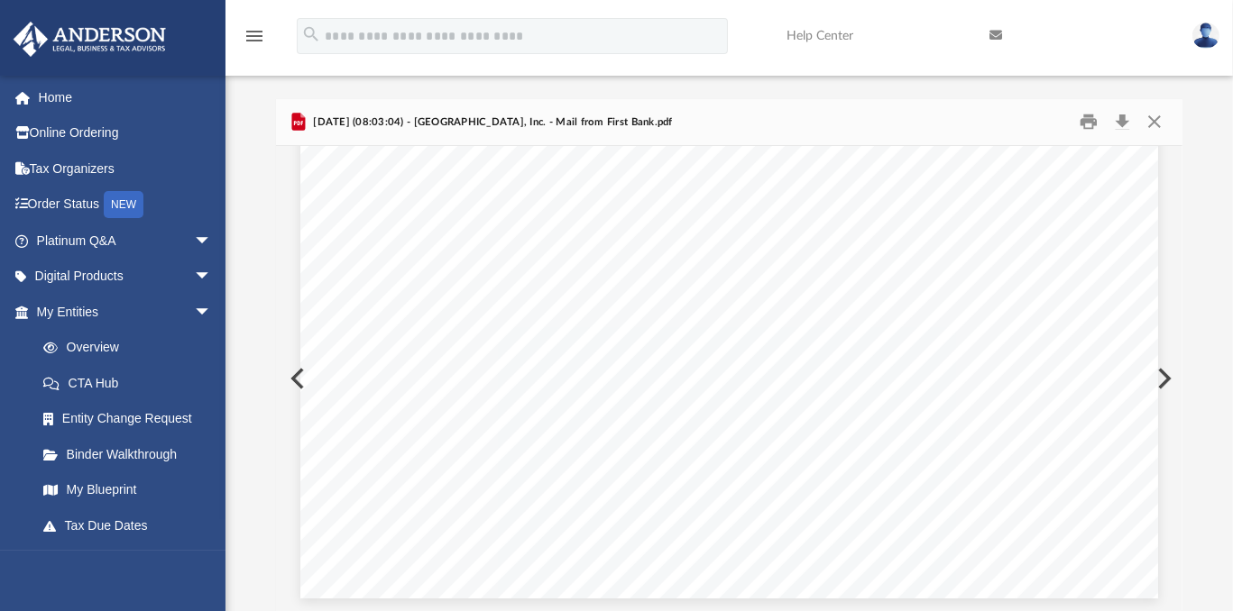
click at [1158, 376] on button "Preview" at bounding box center [1163, 379] width 40 height 51
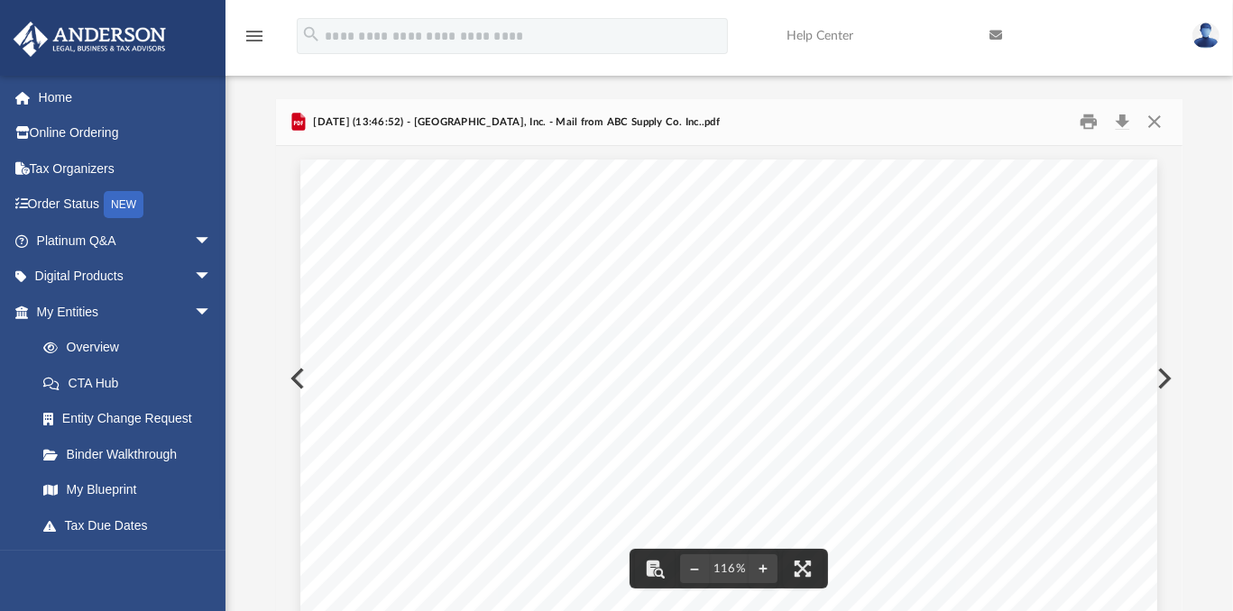
click at [1160, 377] on button "Preview" at bounding box center [1163, 379] width 40 height 51
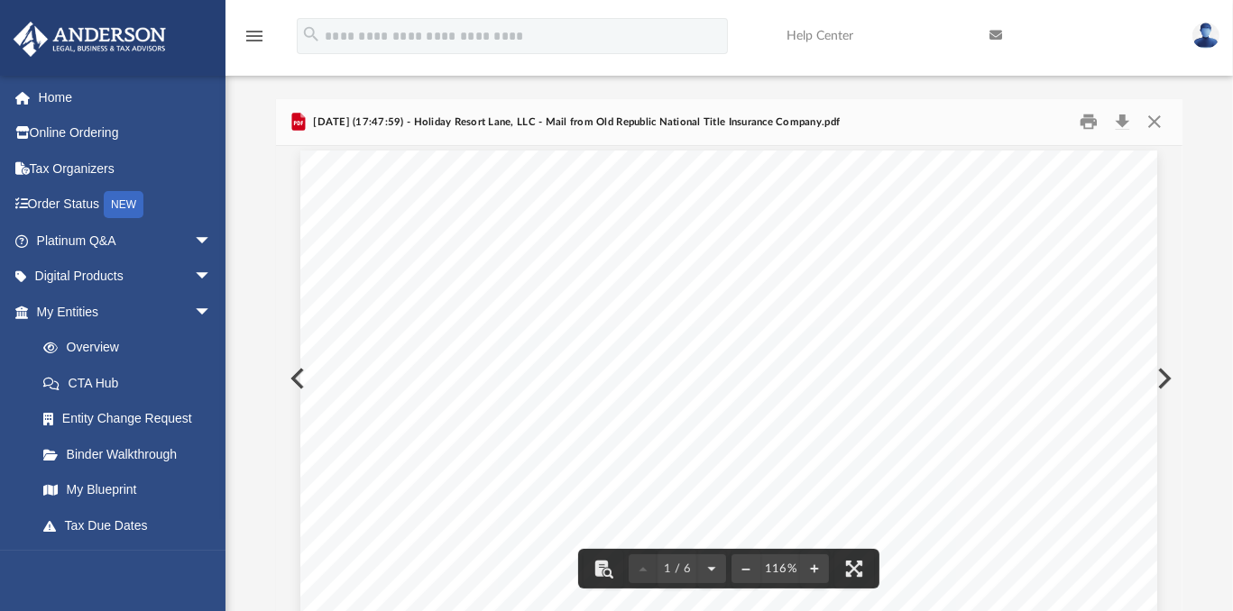
scroll to position [0, 0]
click at [1122, 121] on button "Download" at bounding box center [1122, 122] width 32 height 28
click at [1162, 381] on button "Preview" at bounding box center [1163, 379] width 40 height 51
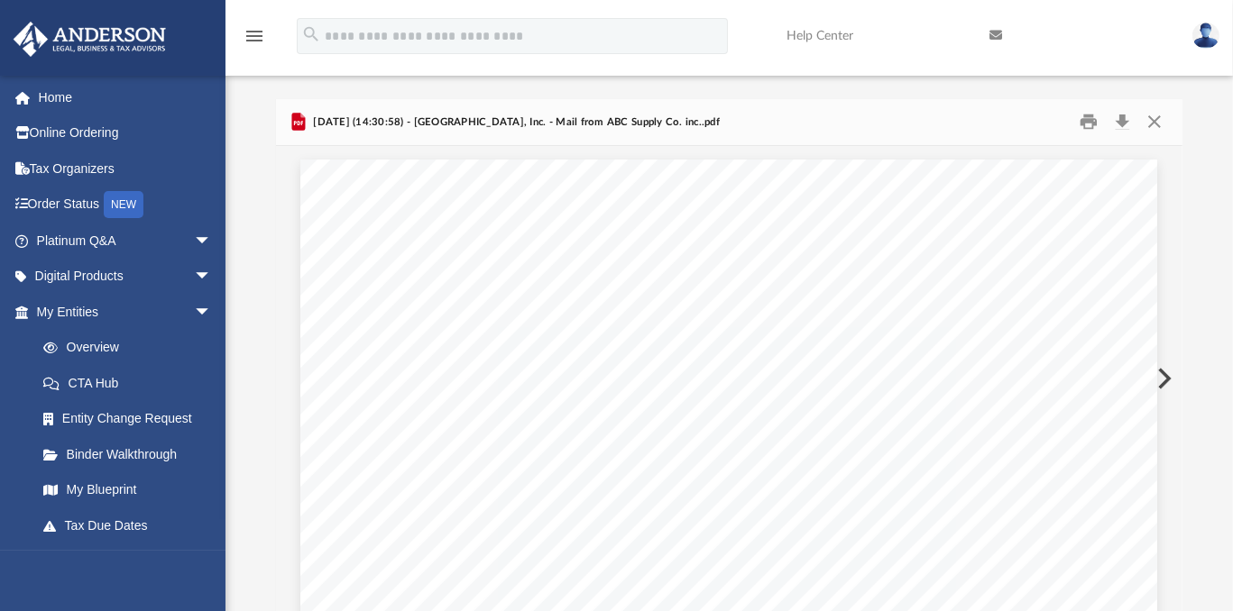
click at [1162, 381] on button "Preview" at bounding box center [1163, 379] width 40 height 51
click at [1160, 378] on button "Preview" at bounding box center [1163, 379] width 40 height 51
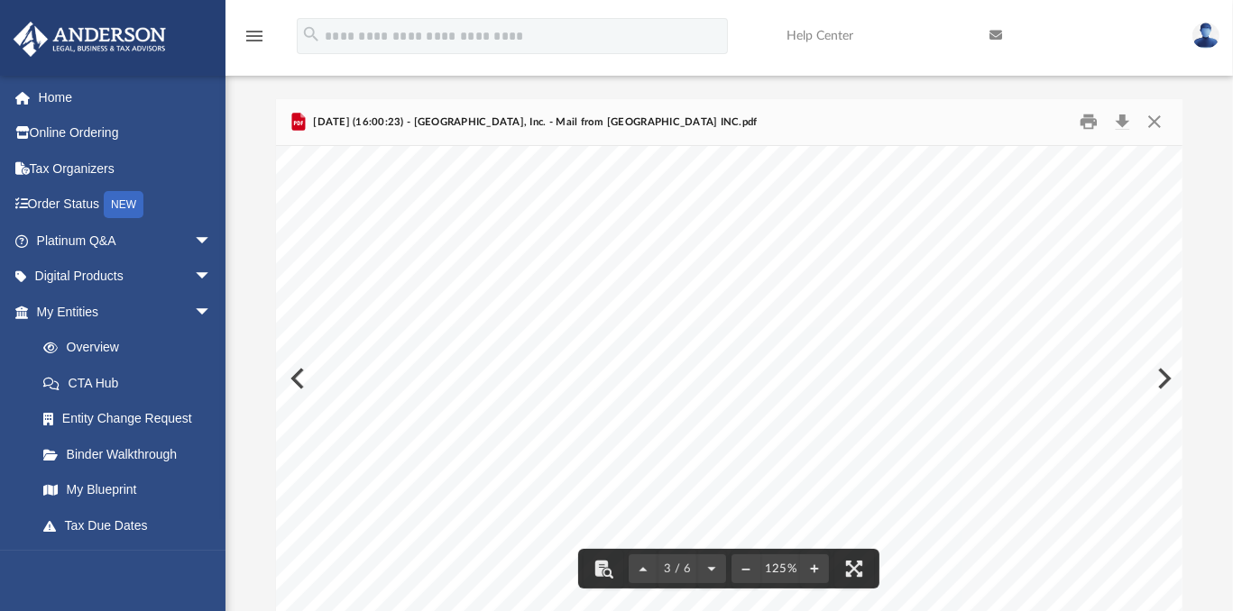
scroll to position [2404, 0]
click at [1165, 378] on div "Page 3" at bounding box center [737, 240] width 922 height 1184
click at [1161, 383] on div "Page 3" at bounding box center [737, 240] width 922 height 1184
click at [1167, 379] on div "Page 3" at bounding box center [737, 240] width 922 height 1184
click at [1168, 381] on div "Page 3" at bounding box center [737, 240] width 922 height 1184
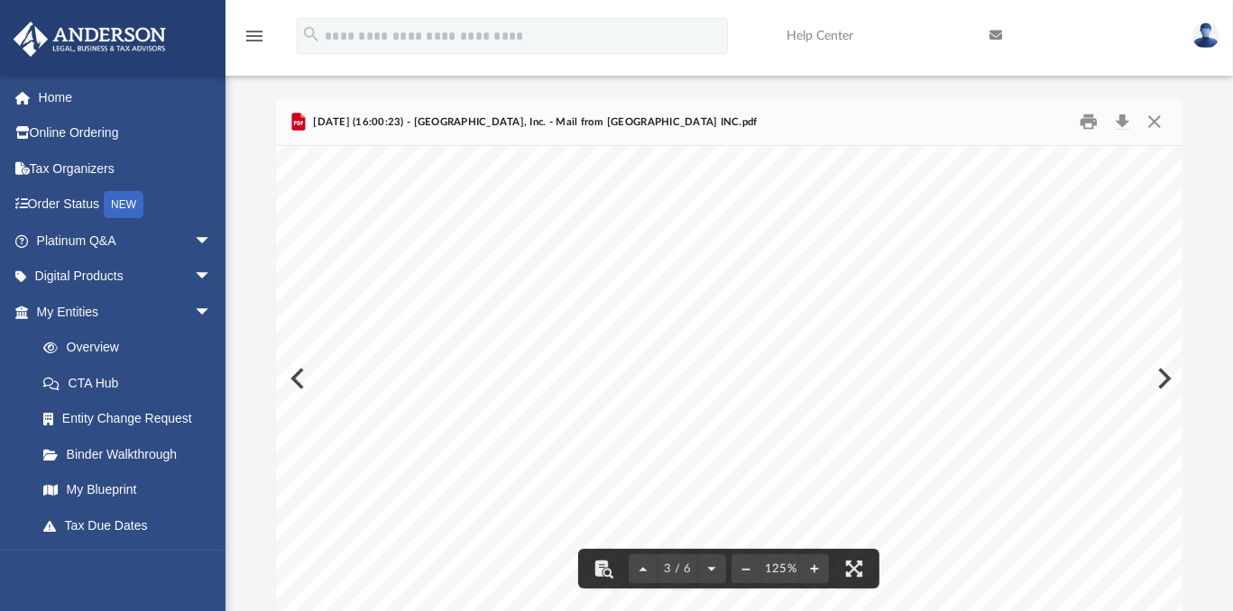
click at [1171, 376] on button "Preview" at bounding box center [1163, 379] width 40 height 51
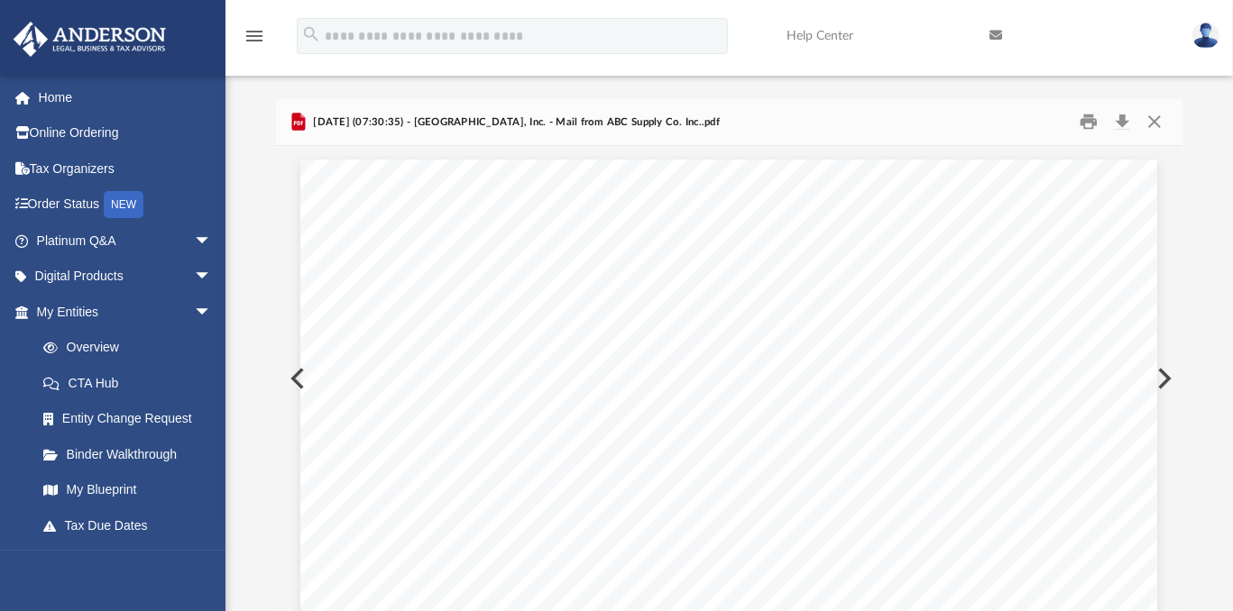
click at [1171, 376] on button "Preview" at bounding box center [1163, 379] width 40 height 51
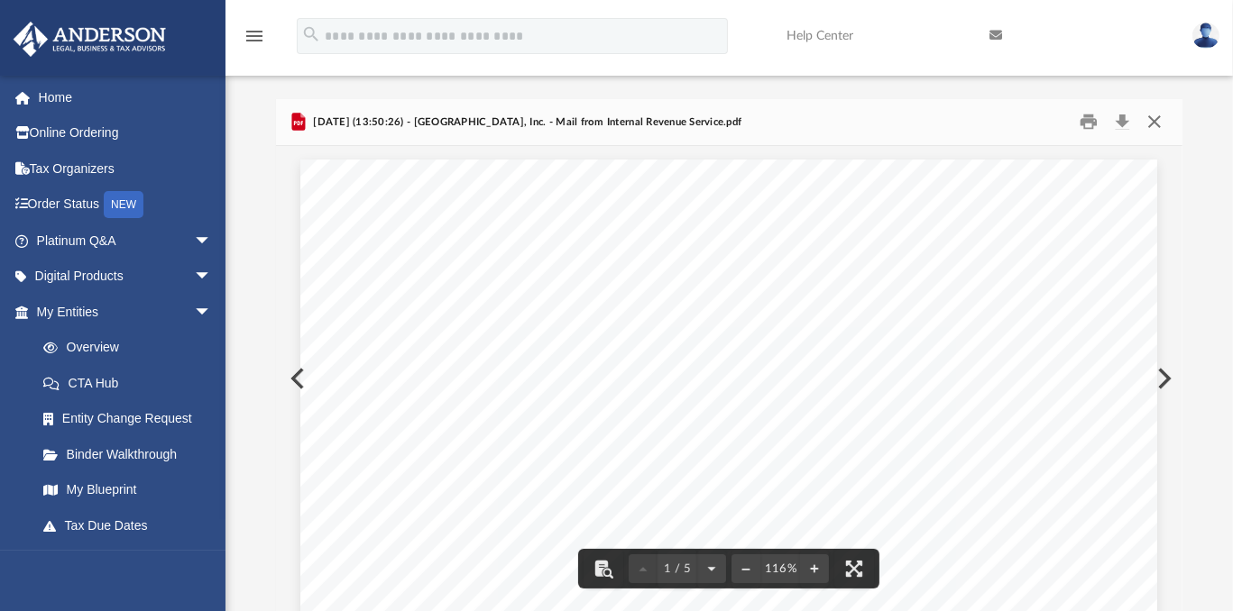
click at [1162, 115] on button "Close" at bounding box center [1154, 122] width 32 height 28
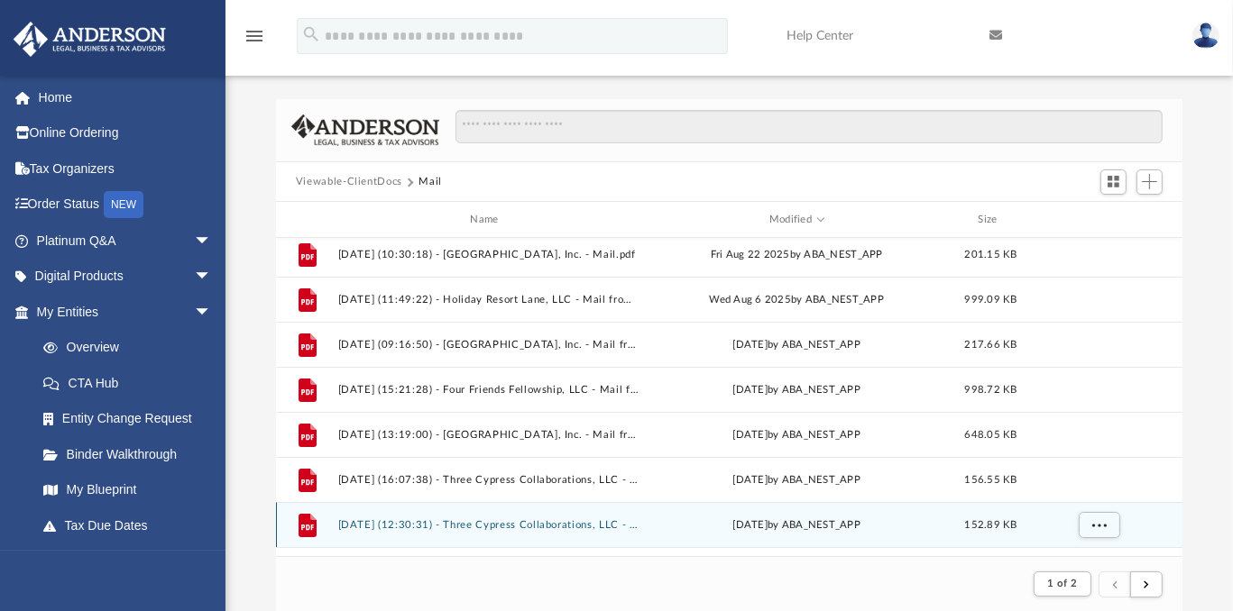
scroll to position [0, 0]
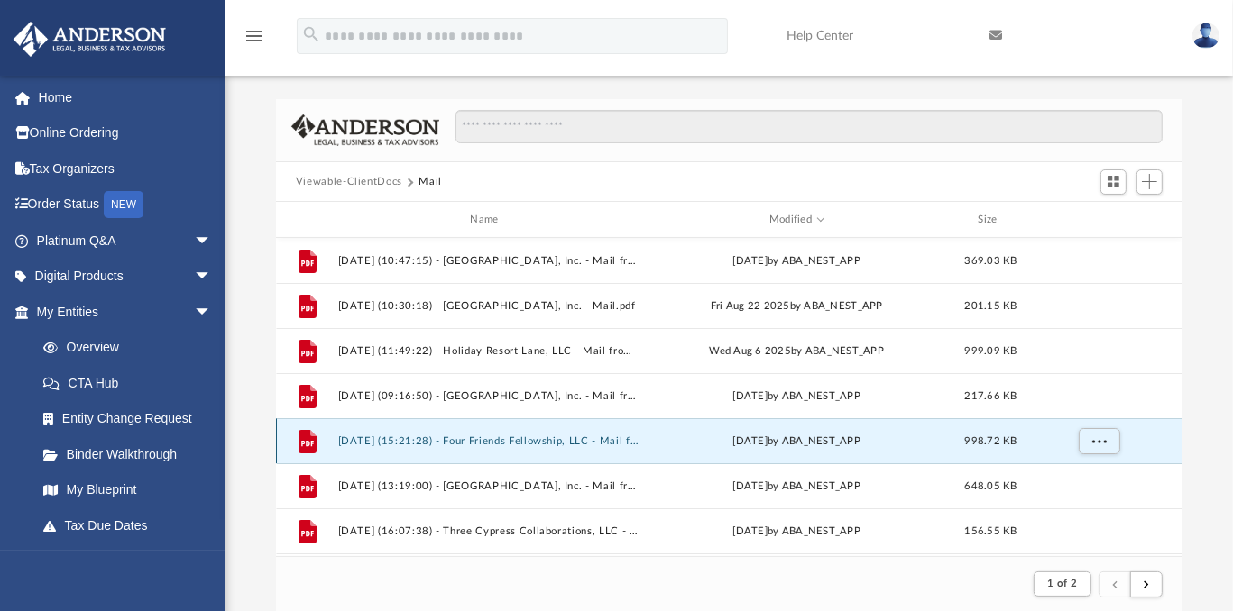
click at [580, 441] on button "[DATE] (15:21:28) - Four Friends Fellowship, LLC - Mail from NC DIVISION OF MOT…" at bounding box center [487, 442] width 300 height 12
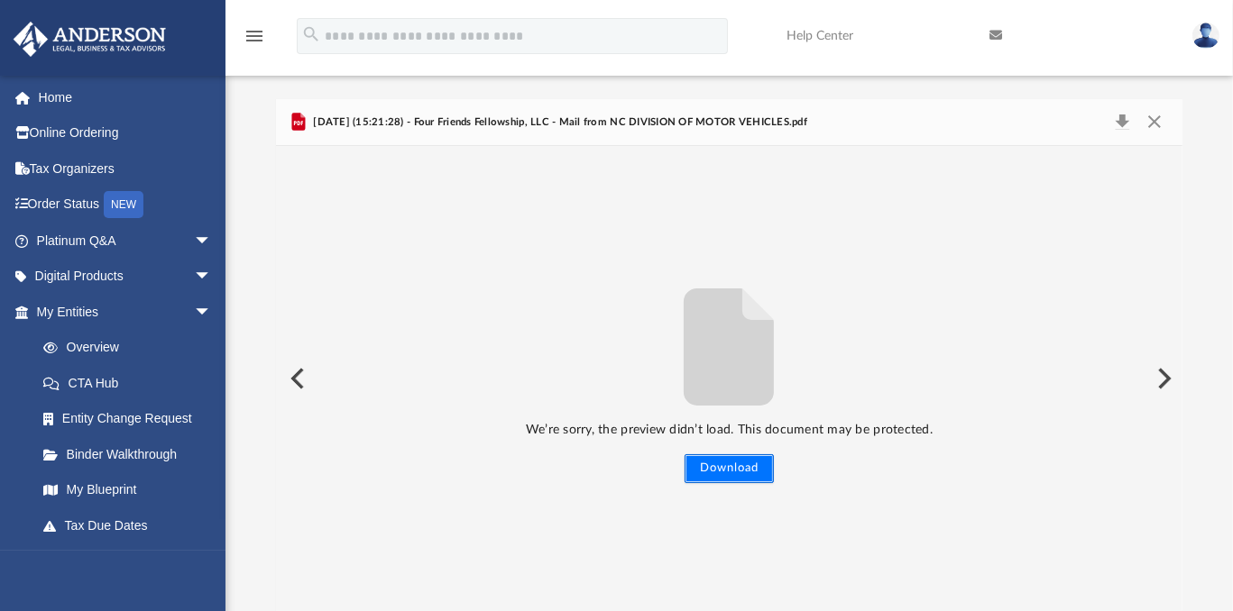
click at [743, 471] on button "Download" at bounding box center [729, 469] width 89 height 29
click at [300, 380] on button "Preview" at bounding box center [296, 379] width 40 height 51
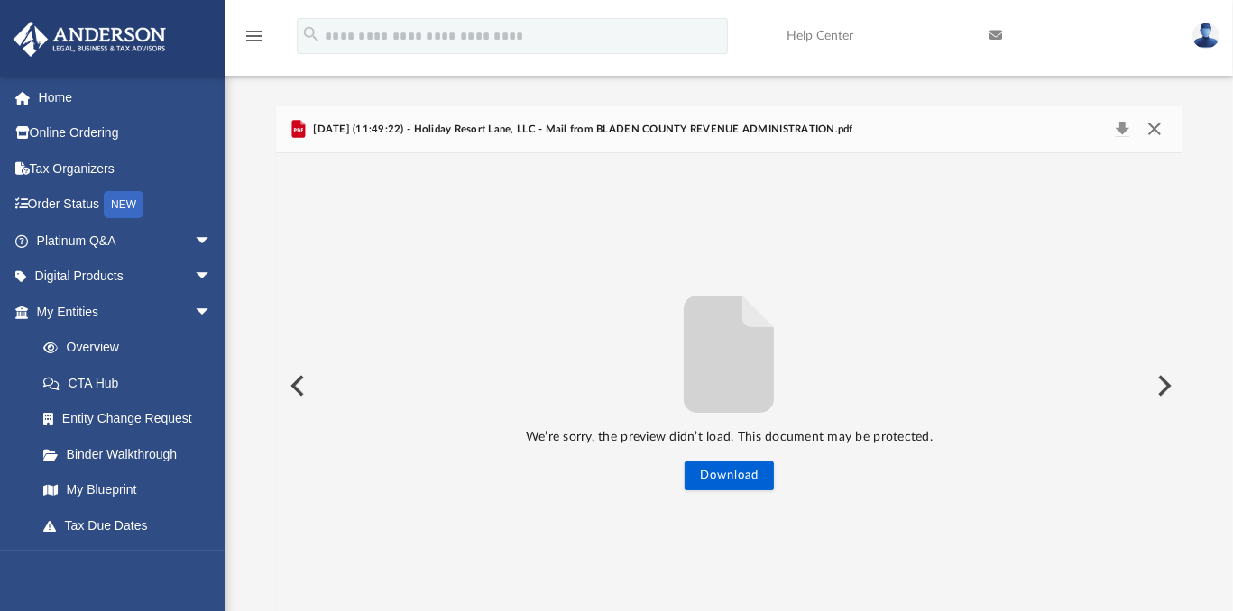
click at [1152, 127] on button "Close" at bounding box center [1154, 129] width 32 height 25
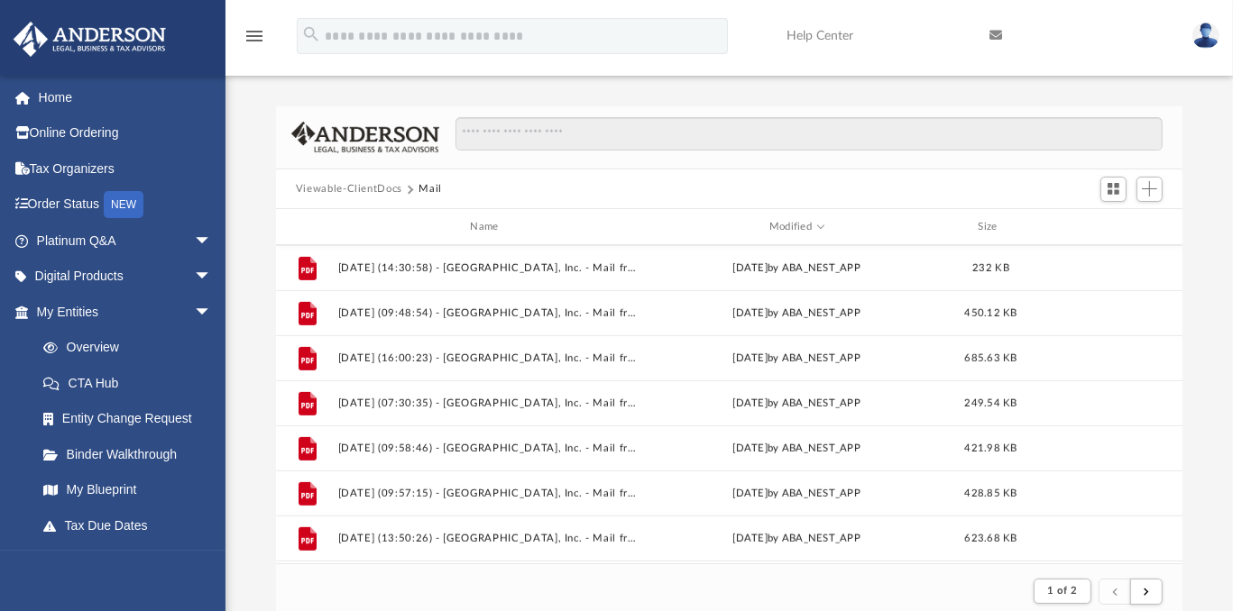
scroll to position [902, 0]
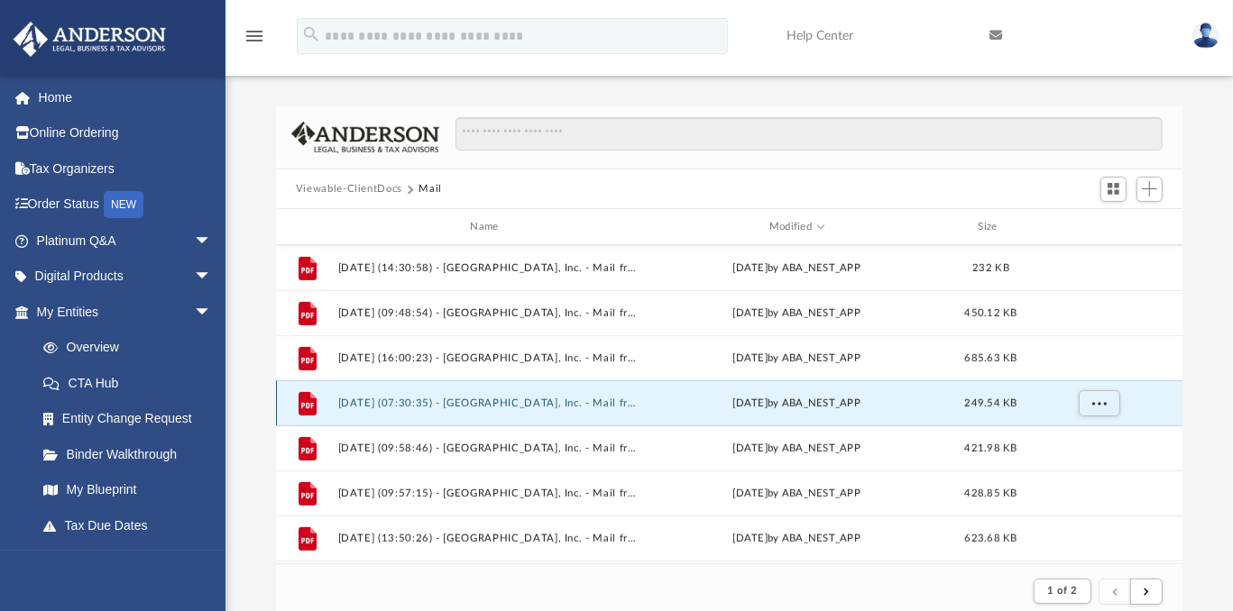
click at [498, 401] on button "2025.06.05 (07:30:35) - White Lake NC Resorts, Inc. - Mail from ABC Supply Co. …" at bounding box center [487, 404] width 300 height 12
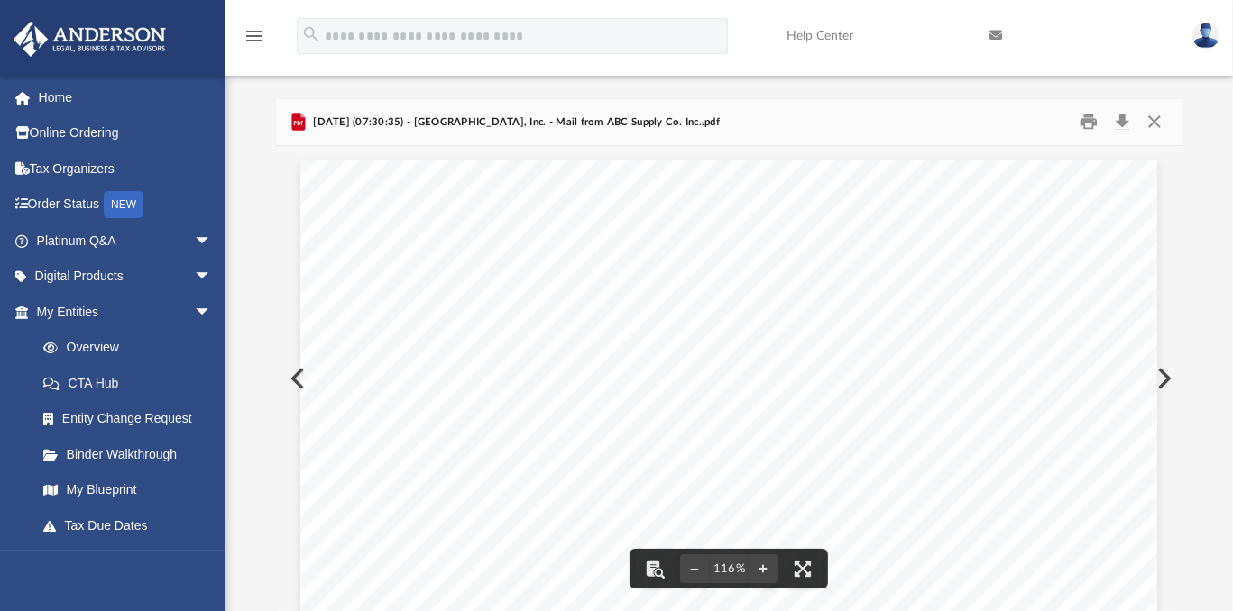
click at [292, 375] on button "Preview" at bounding box center [296, 379] width 40 height 51
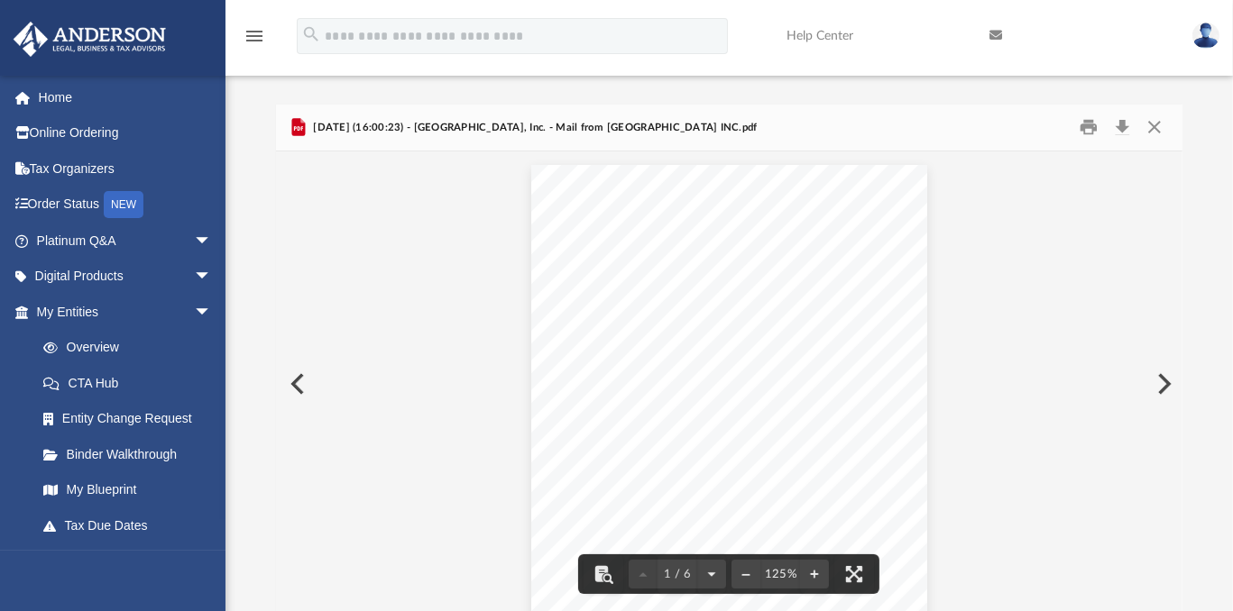
scroll to position [0, 0]
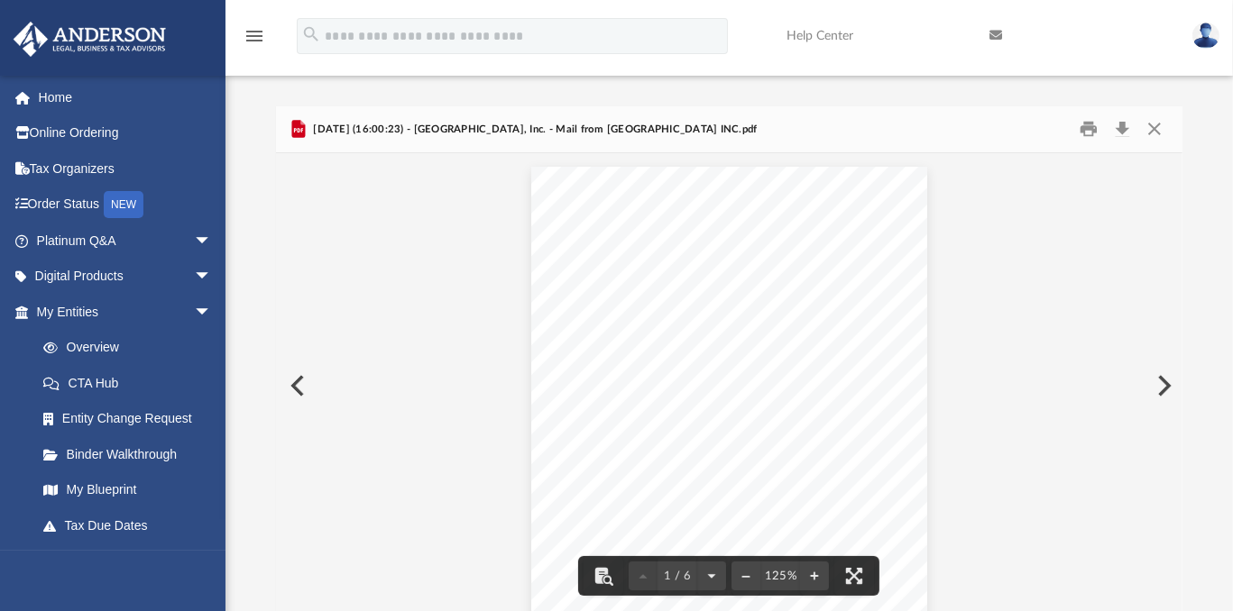
click at [297, 388] on button "Preview" at bounding box center [296, 386] width 40 height 51
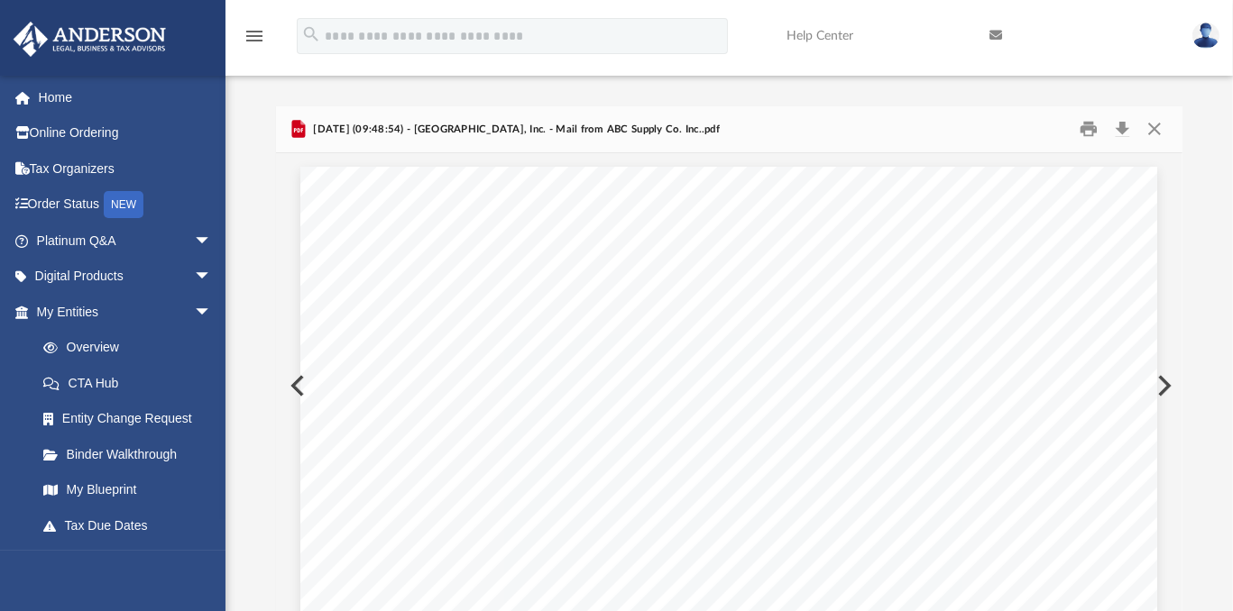
scroll to position [7, 0]
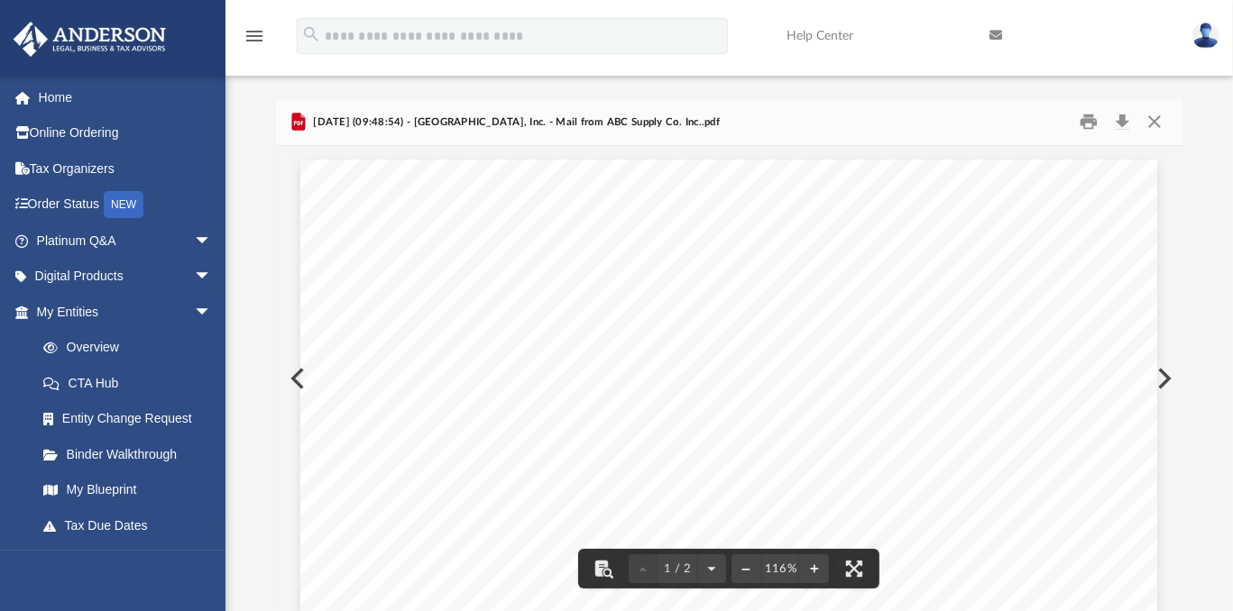
click at [292, 376] on button "Preview" at bounding box center [296, 379] width 40 height 51
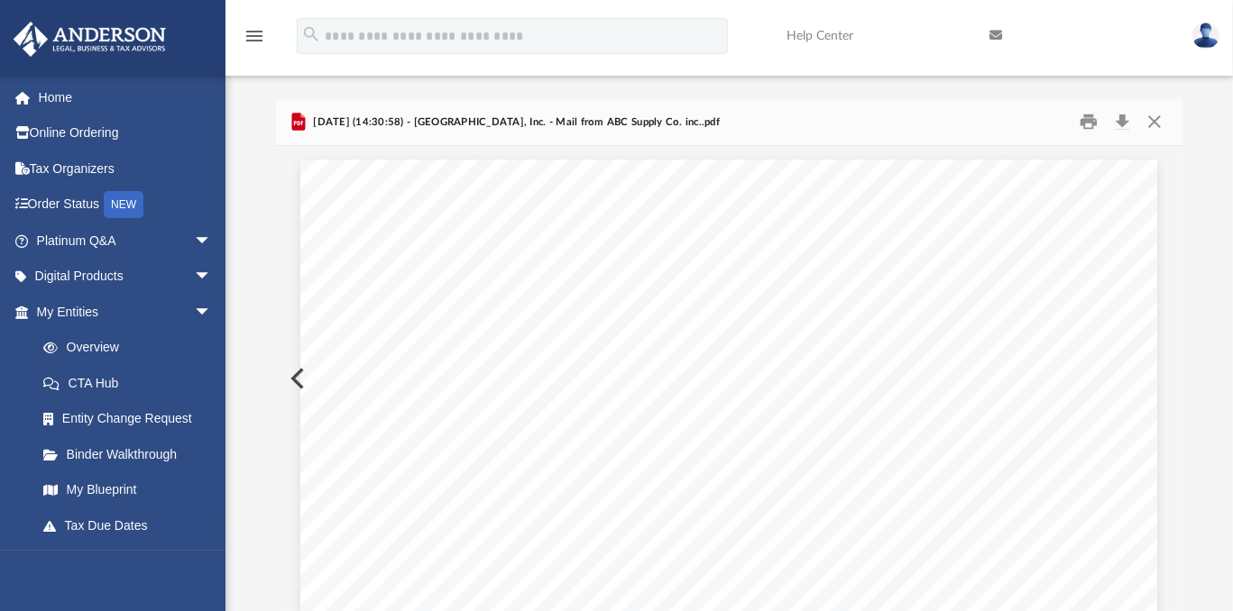
click at [292, 376] on button "Preview" at bounding box center [296, 379] width 40 height 51
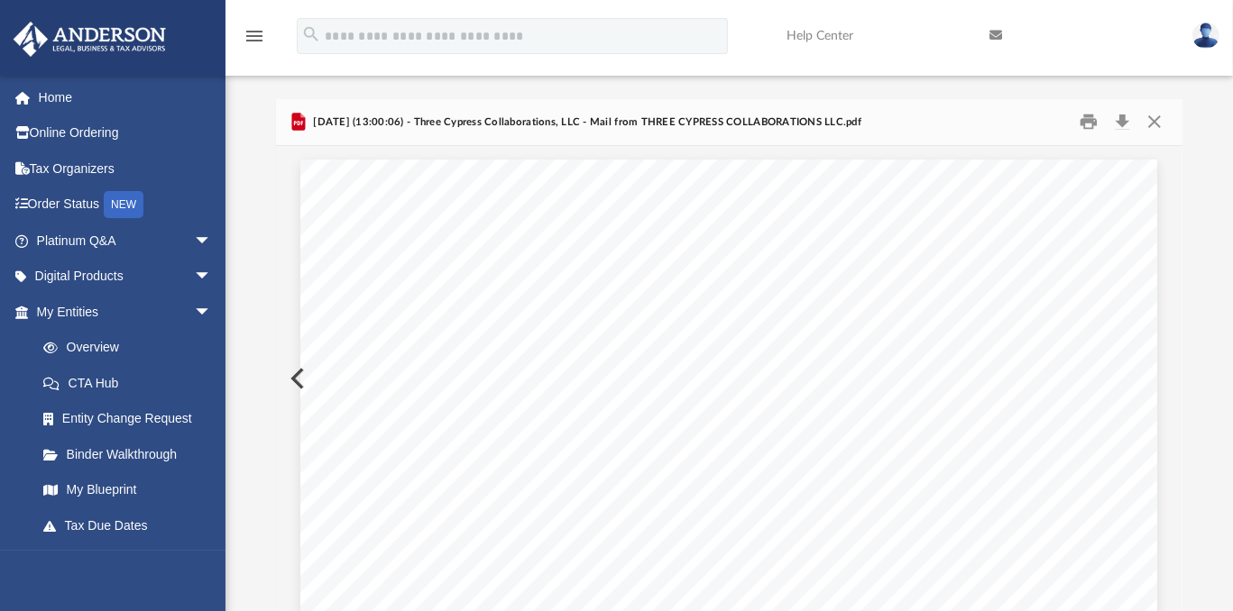
click at [292, 376] on button "Preview" at bounding box center [296, 379] width 40 height 51
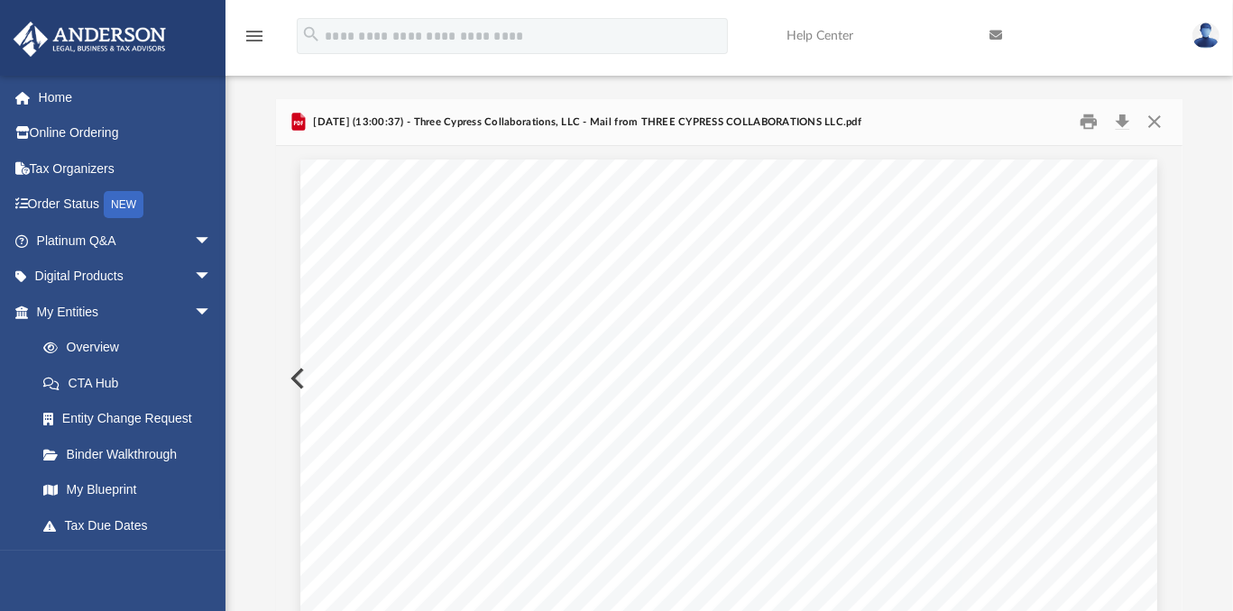
click at [292, 376] on button "Preview" at bounding box center [296, 379] width 40 height 51
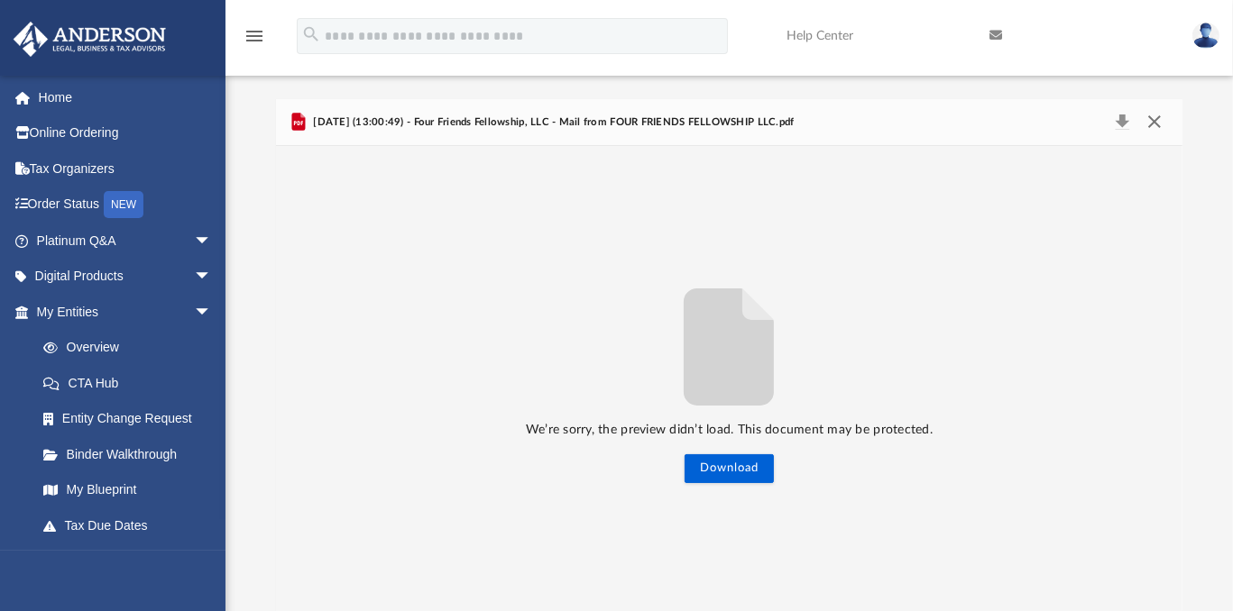
click at [1154, 122] on button "Close" at bounding box center [1154, 122] width 32 height 25
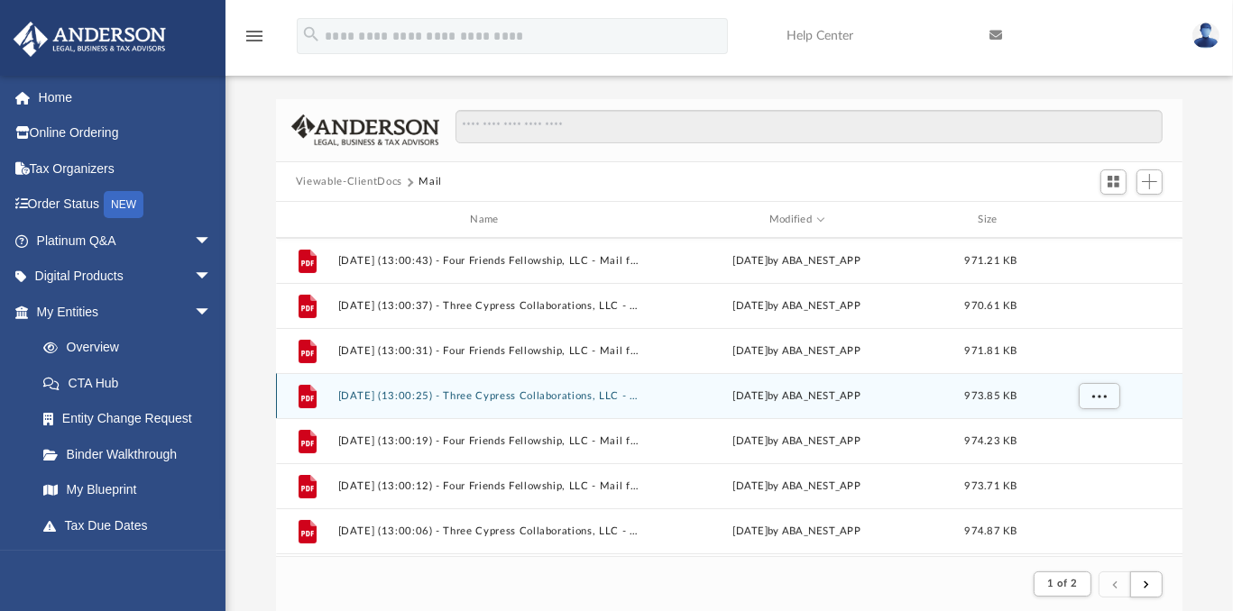
scroll to position [300, 0]
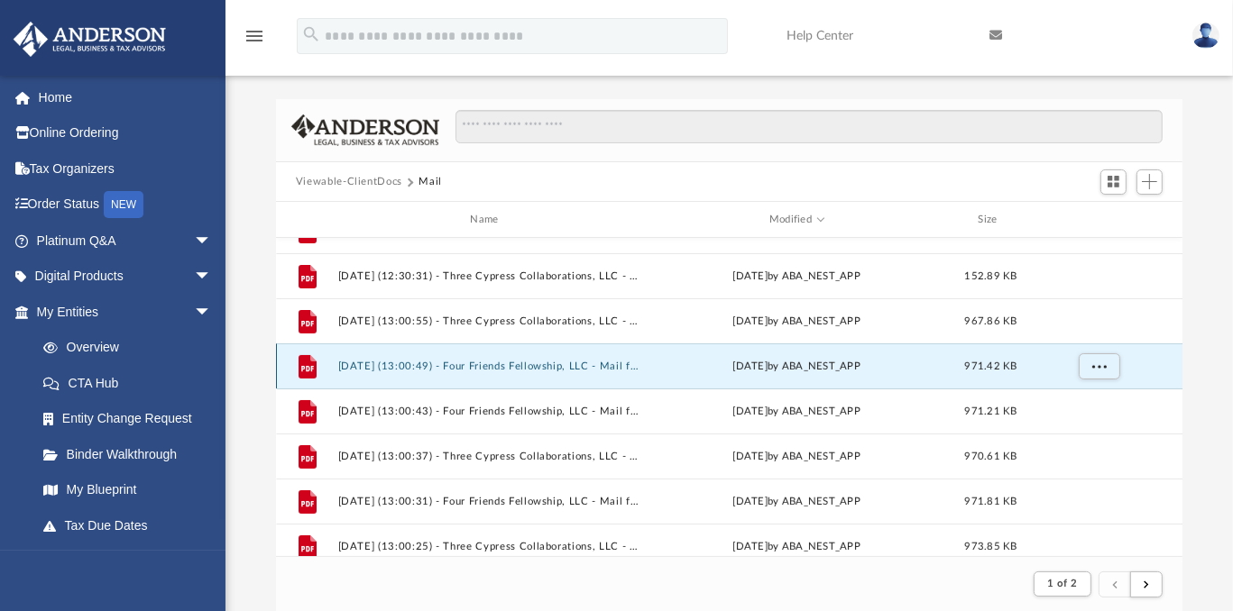
click at [361, 363] on button "[DATE] (13:00:49) - Four Friends Fellowship, LLC - Mail from FOUR FRIENDS FELLO…" at bounding box center [487, 367] width 300 height 12
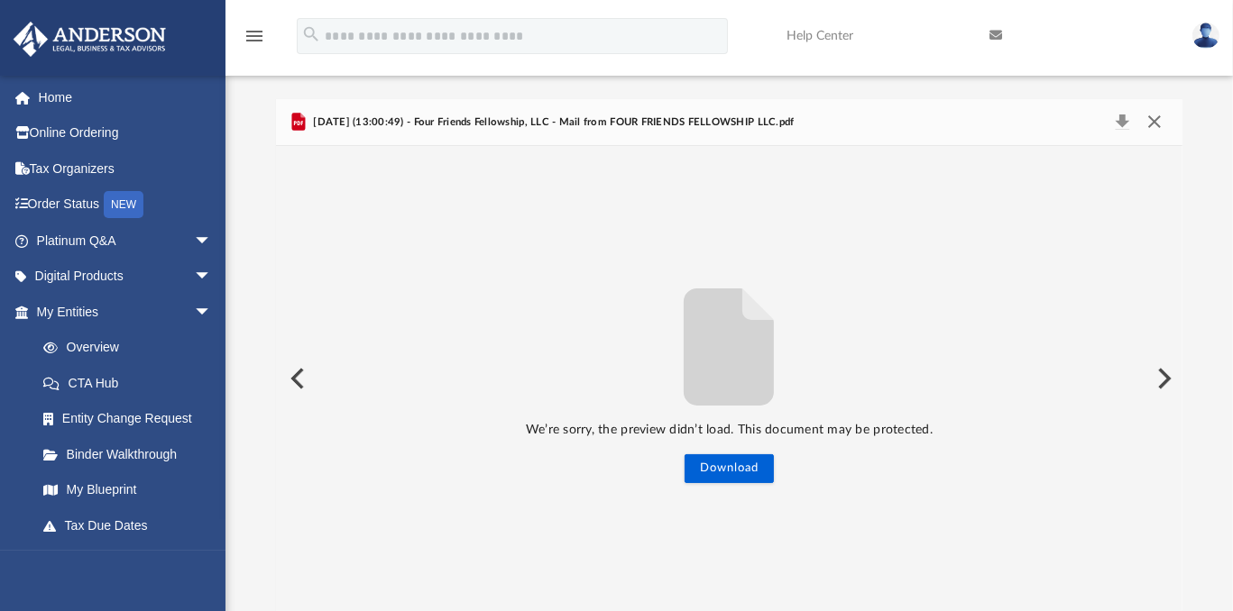
click at [1151, 124] on button "Close" at bounding box center [1154, 122] width 32 height 25
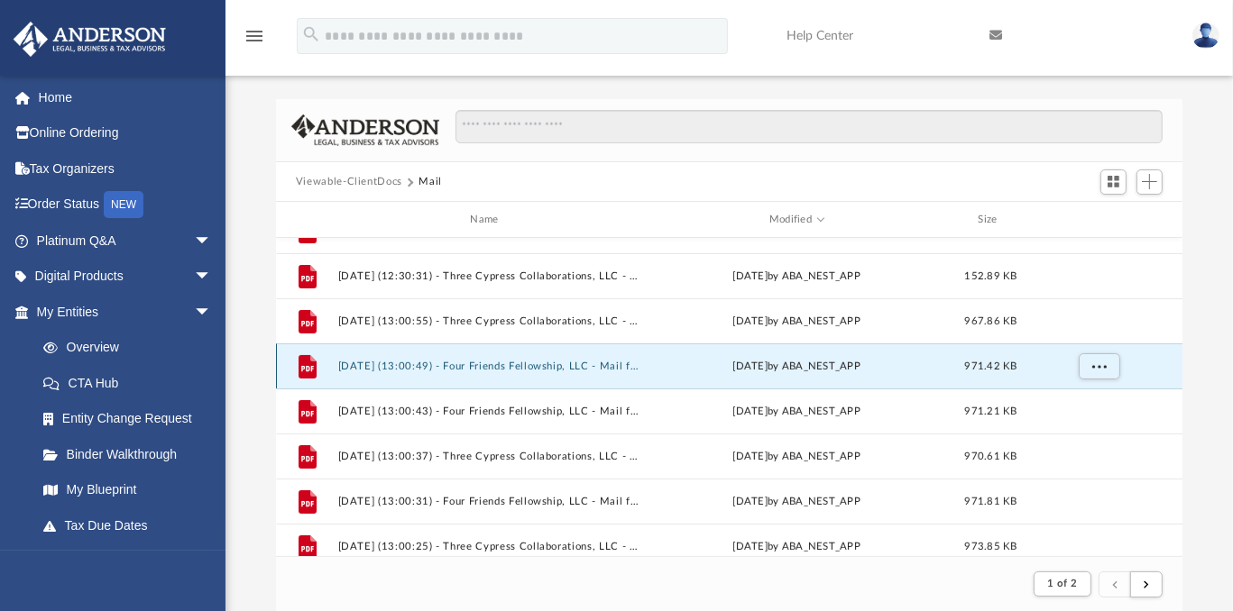
click at [421, 363] on button "[DATE] (13:00:49) - Four Friends Fellowship, LLC - Mail from FOUR FRIENDS FELLO…" at bounding box center [487, 367] width 300 height 12
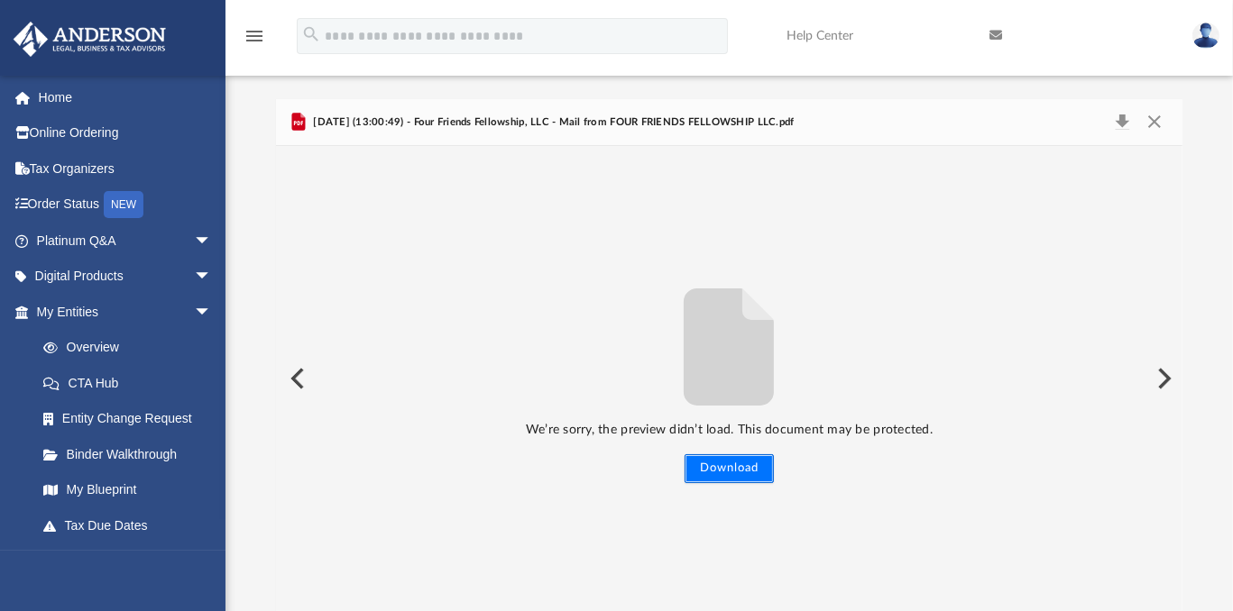
click at [699, 466] on button "Download" at bounding box center [729, 469] width 89 height 29
click at [296, 381] on button "Preview" at bounding box center [296, 379] width 40 height 51
click at [722, 467] on button "Download" at bounding box center [729, 469] width 89 height 29
click at [295, 376] on button "Preview" at bounding box center [296, 379] width 40 height 51
click at [731, 469] on button "Download" at bounding box center [729, 469] width 89 height 29
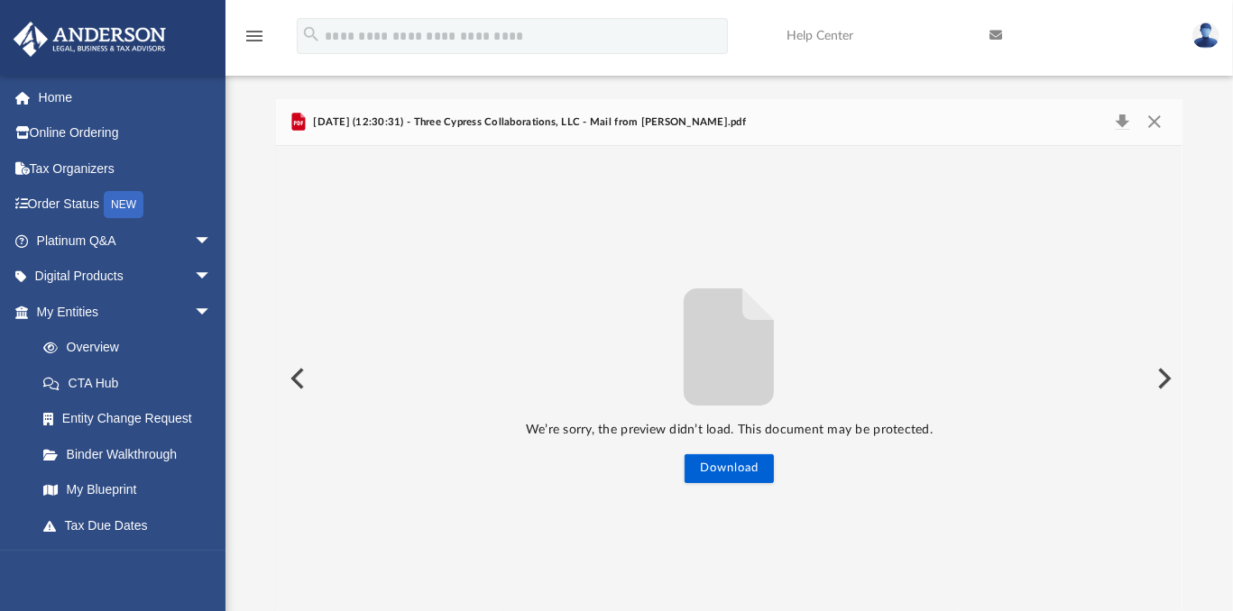
click at [299, 372] on button "Preview" at bounding box center [296, 379] width 40 height 51
click at [729, 472] on button "Download" at bounding box center [729, 469] width 89 height 29
click at [299, 378] on button "Preview" at bounding box center [296, 379] width 40 height 51
click at [729, 475] on button "Download" at bounding box center [729, 469] width 89 height 29
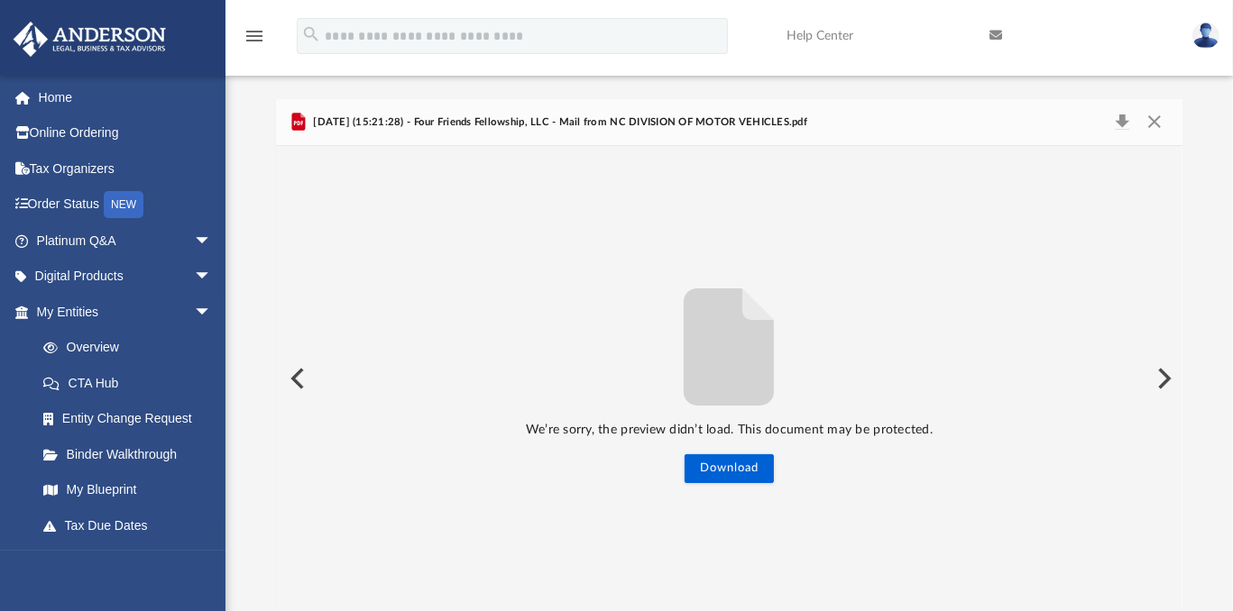
click at [297, 375] on button "Preview" at bounding box center [296, 379] width 40 height 51
click at [298, 375] on button "Preview" at bounding box center [296, 379] width 40 height 51
click at [292, 383] on button "Preview" at bounding box center [296, 379] width 40 height 51
click at [740, 472] on button "Download" at bounding box center [729, 469] width 89 height 29
click at [295, 380] on button "Preview" at bounding box center [296, 379] width 40 height 51
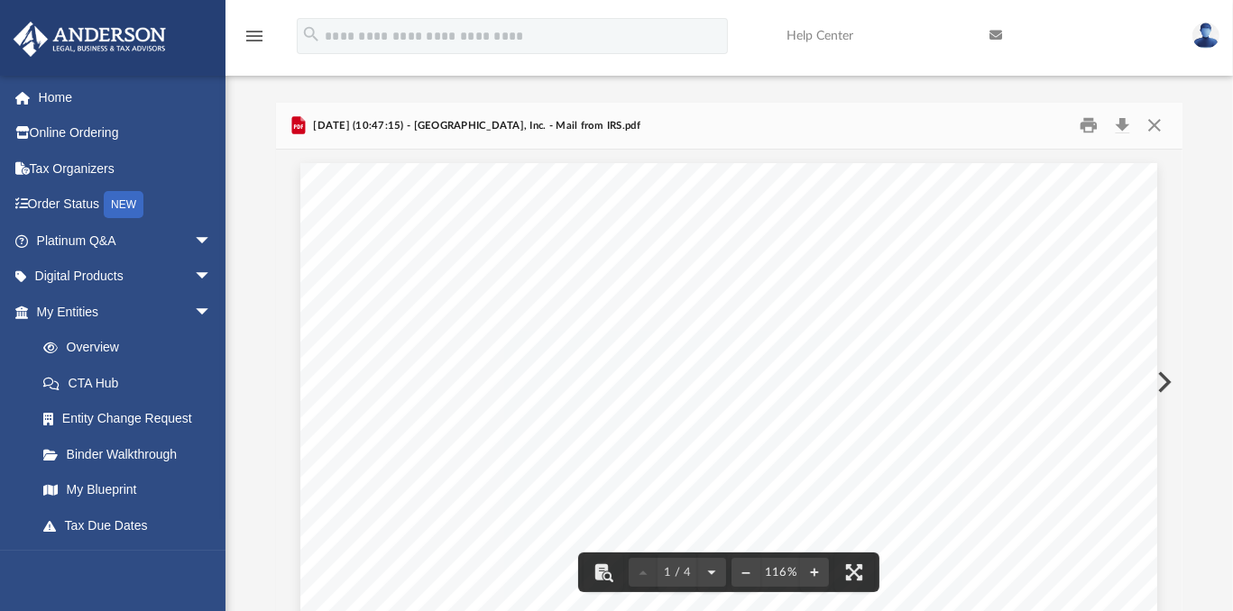
scroll to position [0, 0]
